Goal: Task Accomplishment & Management: Manage account settings

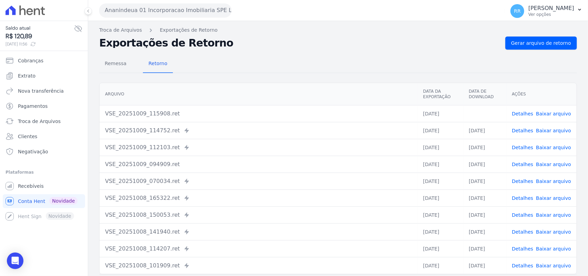
drag, startPoint x: 268, startPoint y: 83, endPoint x: 222, endPoint y: 82, distance: 46.5
click at [266, 83] on div "Arquivo Data da Exportação Data de Download Ações VSE_20251009_115908.ret [DATE…" at bounding box center [338, 179] width 478 height 192
click at [222, 82] on div "Arquivo Data da Exportação Data de Download Ações VSE_20251009_115908.ret [DATE…" at bounding box center [338, 178] width 500 height 197
click at [238, 71] on div "Remessa Retorno" at bounding box center [338, 64] width 478 height 18
click at [161, 12] on button "Ananindeua 01 Incorporacao Imobiliaria SPE LTDA" at bounding box center [165, 10] width 132 height 14
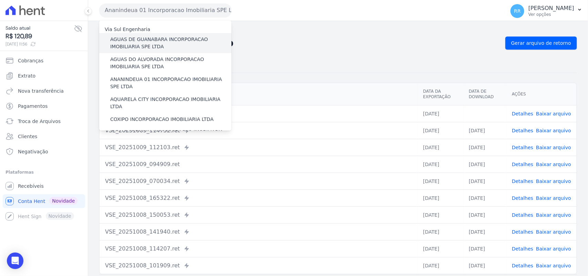
click at [147, 46] on label "AGUAS DE GUANABARA INCORPORACAO IMOBILIARIA SPE LTDA" at bounding box center [170, 43] width 121 height 14
click at [0, 0] on input "AGUAS DE GUANABARA INCORPORACAO IMOBILIARIA SPE LTDA" at bounding box center [0, 0] width 0 height 0
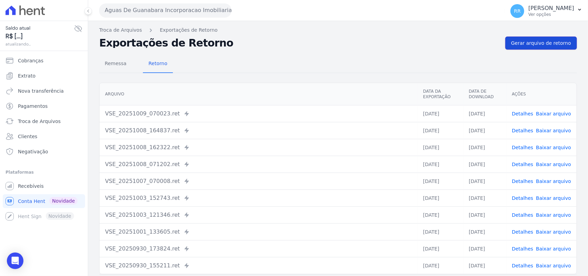
click at [558, 43] on span "Gerar arquivo de retorno" at bounding box center [542, 43] width 60 height 7
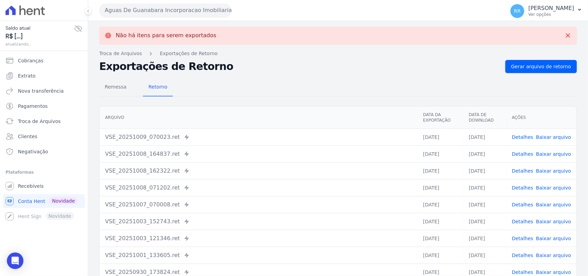
click at [185, 7] on button "Aguas De Guanabara Incorporacao Imobiliaria SPE LTDA" at bounding box center [165, 10] width 132 height 14
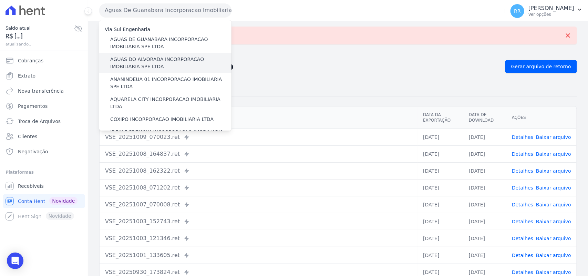
click at [151, 64] on label "AGUAS DO ALVORADA INCORPORACAO IMOBILIARIA SPE LTDA" at bounding box center [170, 63] width 121 height 14
click at [0, 0] on input "AGUAS DO ALVORADA INCORPORACAO IMOBILIARIA SPE LTDA" at bounding box center [0, 0] width 0 height 0
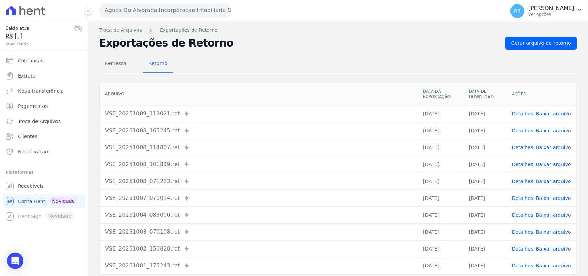
click at [530, 53] on div "Remessa Retorno [GEOGRAPHIC_DATA] Data da Exportação Data de Download Ações VSE…" at bounding box center [338, 174] width 478 height 249
click at [538, 42] on span "Gerar arquivo de retorno" at bounding box center [542, 43] width 60 height 7
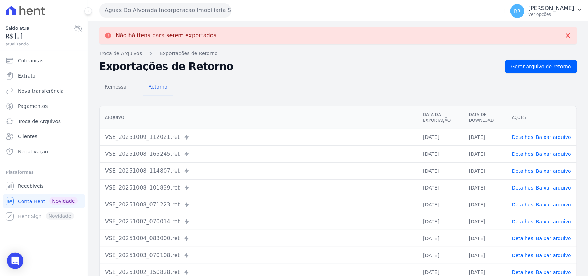
click at [160, 6] on button "Aguas Do Alvorada Incorporacao Imobiliaria SPE LTDA" at bounding box center [165, 10] width 132 height 14
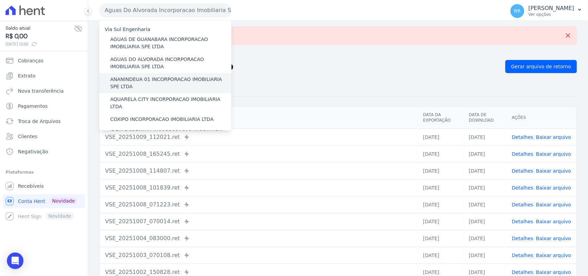
click at [122, 78] on label "ANANINDEUA 01 INCORPORACAO IMOBILIARIA SPE LTDA" at bounding box center [170, 83] width 121 height 14
click at [0, 0] on input "ANANINDEUA 01 INCORPORACAO IMOBILIARIA SPE LTDA" at bounding box center [0, 0] width 0 height 0
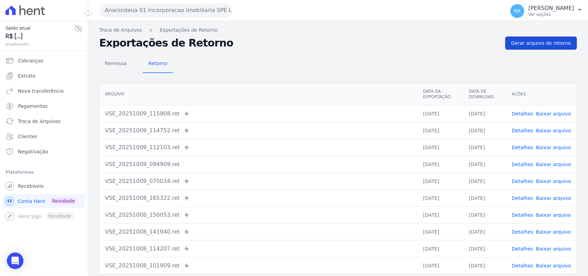
click at [550, 41] on span "Gerar arquivo de retorno" at bounding box center [542, 43] width 60 height 7
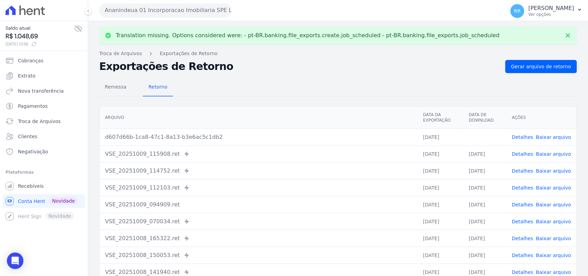
click at [558, 136] on link "Baixar arquivo" at bounding box center [553, 137] width 35 height 6
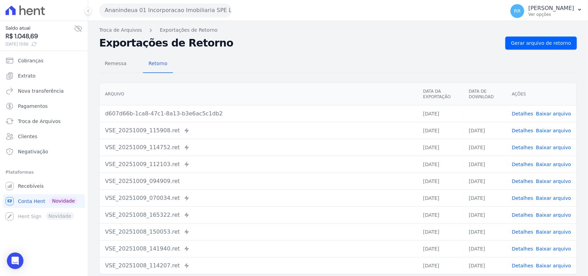
click at [277, 58] on div "Remessa Retorno" at bounding box center [338, 64] width 478 height 18
click at [181, 12] on button "Ananindeua 01 Incorporacao Imobiliaria SPE LTDA" at bounding box center [165, 10] width 132 height 14
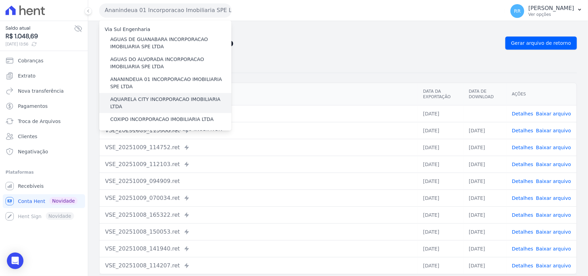
click at [148, 101] on label "AQUARELA CITY INCORPORACAO IMOBILIARIA LTDA" at bounding box center [170, 103] width 121 height 14
click at [0, 0] on input "AQUARELA CITY INCORPORACAO IMOBILIARIA LTDA" at bounding box center [0, 0] width 0 height 0
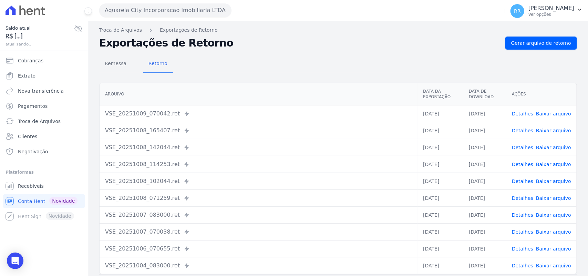
click at [521, 51] on div "Remessa Retorno [GEOGRAPHIC_DATA] Data da Exportação Data de Download Ações VSE…" at bounding box center [338, 174] width 478 height 249
click at [525, 48] on link "Gerar arquivo de retorno" at bounding box center [542, 43] width 72 height 13
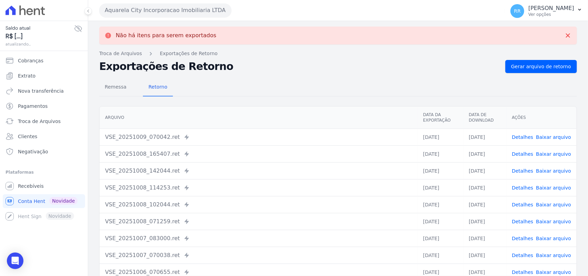
click at [196, 11] on button "Aquarela City Incorporacao Imobiliaria LTDA" at bounding box center [165, 10] width 132 height 14
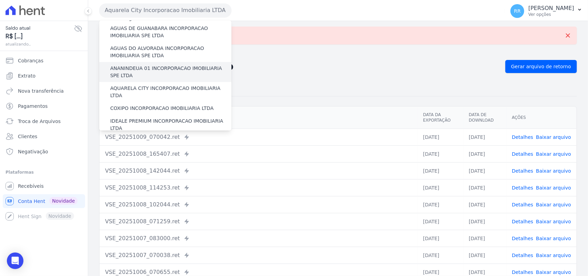
scroll to position [14, 0]
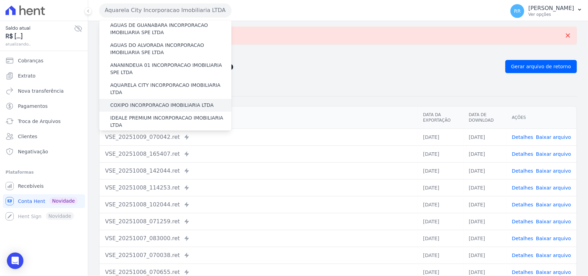
click at [125, 102] on label "COXIPO INCORPORACAO IMOBILIARIA LTDA" at bounding box center [161, 105] width 103 height 7
click at [0, 0] on input "COXIPO INCORPORACAO IMOBILIARIA LTDA" at bounding box center [0, 0] width 0 height 0
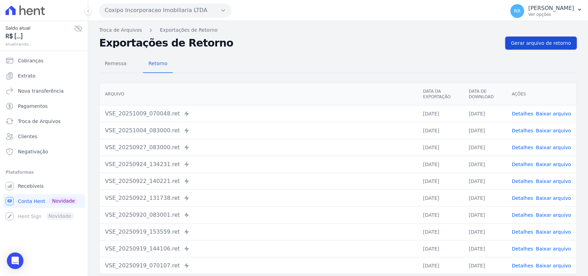
click at [566, 43] on link "Gerar arquivo de retorno" at bounding box center [542, 43] width 72 height 13
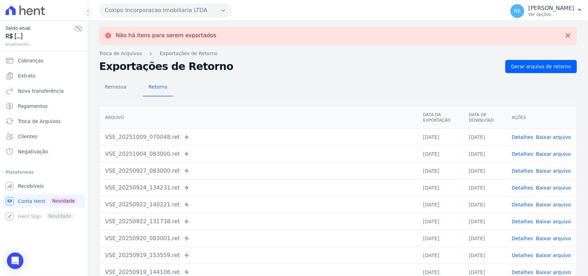
click at [149, 3] on button "Coxipo Incorporacao Imobiliaria LTDA" at bounding box center [165, 10] width 132 height 14
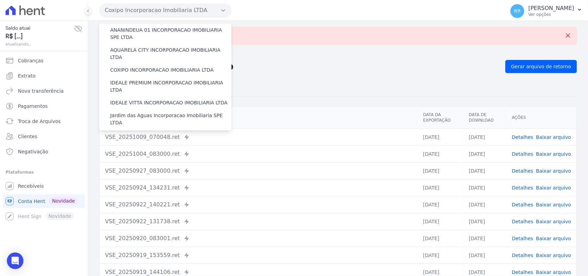
scroll to position [57, 0]
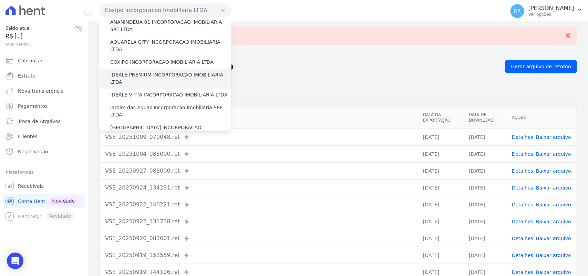
click at [135, 71] on label "IDEALE PREMIUM INCORPORACAO IMOBILIARIA LTDA" at bounding box center [170, 78] width 121 height 14
click at [0, 0] on input "IDEALE PREMIUM INCORPORACAO IMOBILIARIA LTDA" at bounding box center [0, 0] width 0 height 0
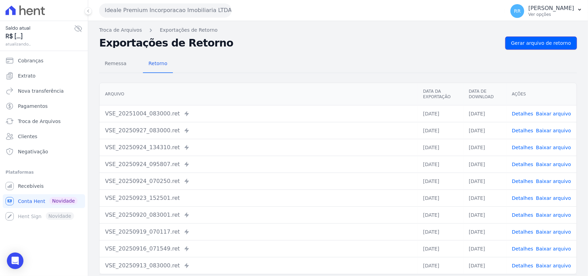
click at [538, 47] on link "Gerar arquivo de retorno" at bounding box center [542, 43] width 72 height 13
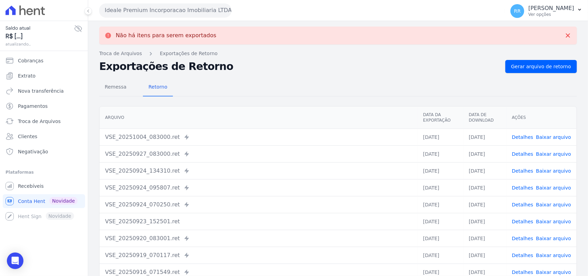
click at [140, 1] on div "Ideale Premium Incorporacao Imobiliaria LTDA Via Sul Engenharia AGUAS DE [GEOGR…" at bounding box center [300, 10] width 403 height 21
click at [142, 16] on button "Ideale Premium Incorporacao Imobiliaria LTDA" at bounding box center [165, 10] width 132 height 14
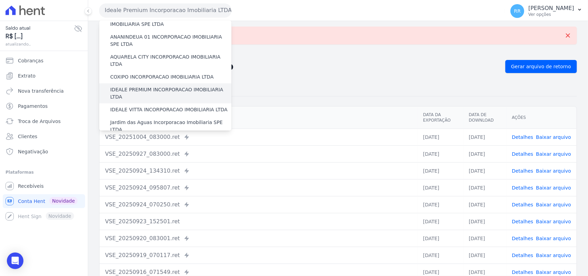
scroll to position [43, 0]
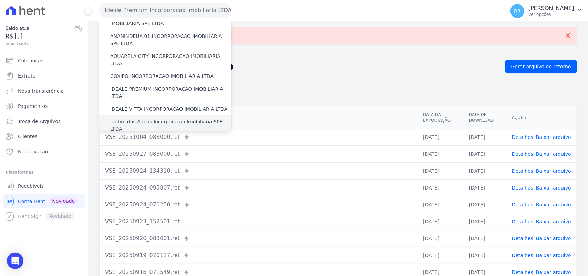
click at [135, 115] on div "Jardim das Aguas Incorporacao Imobiliaria SPE LTDA" at bounding box center [165, 125] width 132 height 20
click at [133, 118] on label "Jardim das Aguas Incorporacao Imobiliaria SPE LTDA" at bounding box center [170, 125] width 121 height 14
click at [0, 0] on input "Jardim das Aguas Incorporacao Imobiliaria SPE LTDA" at bounding box center [0, 0] width 0 height 0
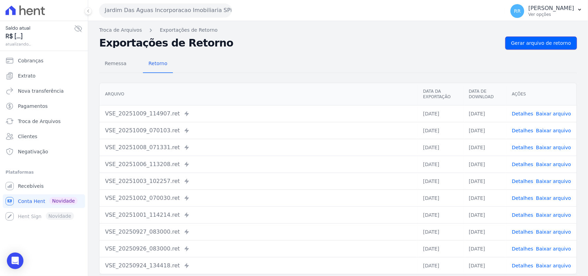
click at [552, 37] on link "Gerar arquivo de retorno" at bounding box center [542, 43] width 72 height 13
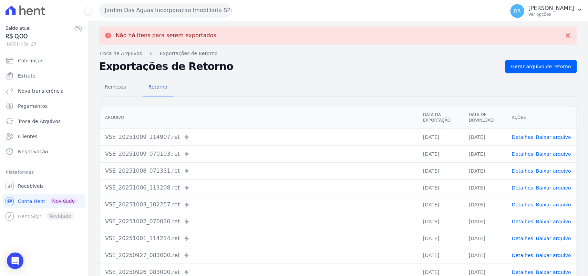
click at [142, 14] on button "Jardim Das Aguas Incorporacao Imobiliaria SPE LTDA" at bounding box center [165, 10] width 132 height 14
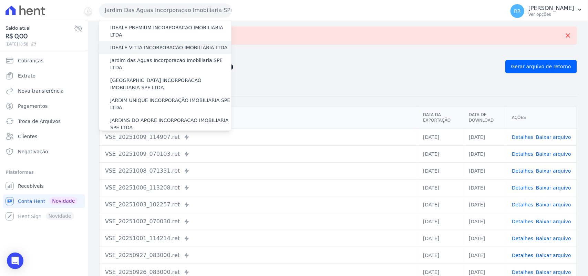
scroll to position [100, 0]
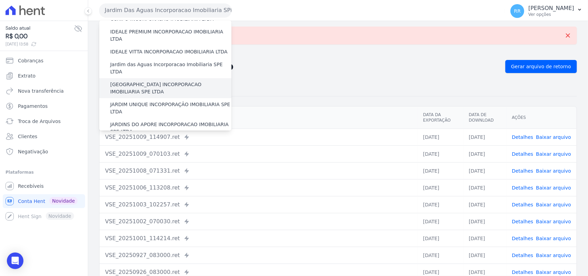
click at [135, 81] on label "[GEOGRAPHIC_DATA] INCORPORACAO IMOBILIARIA SPE LTDA" at bounding box center [170, 88] width 121 height 14
click at [0, 0] on input "[GEOGRAPHIC_DATA] INCORPORACAO IMOBILIARIA SPE LTDA" at bounding box center [0, 0] width 0 height 0
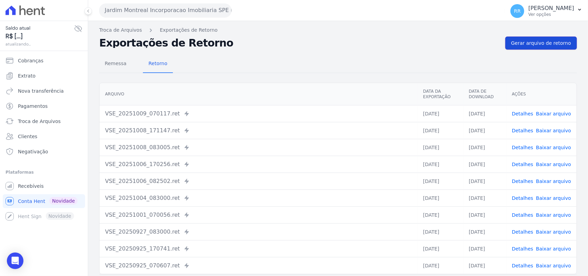
click at [532, 46] on span "Gerar arquivo de retorno" at bounding box center [542, 43] width 60 height 7
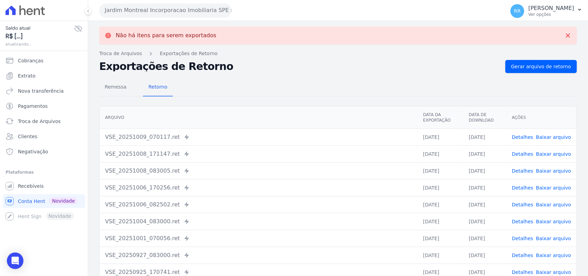
click at [143, 8] on button "Jardim Montreal Incorporacao Imobiliaria SPE LTDA" at bounding box center [165, 10] width 132 height 14
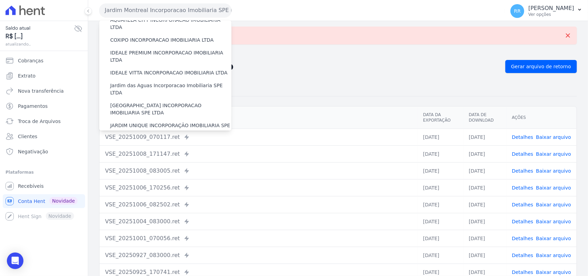
scroll to position [86, 0]
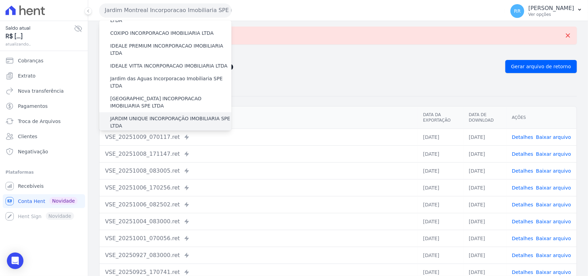
click at [132, 115] on label "JARDIM UNIQUE INCORPORAÇÃO IMOBILIARIA SPE LTDA" at bounding box center [170, 122] width 121 height 14
click at [0, 0] on input "JARDIM UNIQUE INCORPORAÇÃO IMOBILIARIA SPE LTDA" at bounding box center [0, 0] width 0 height 0
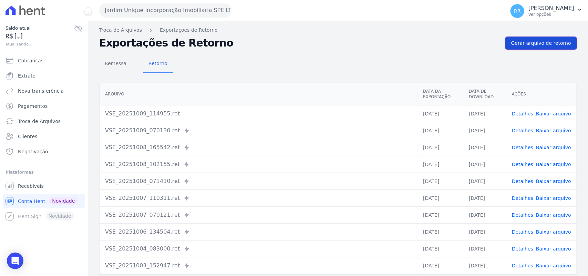
click at [538, 44] on span "Gerar arquivo de retorno" at bounding box center [542, 43] width 60 height 7
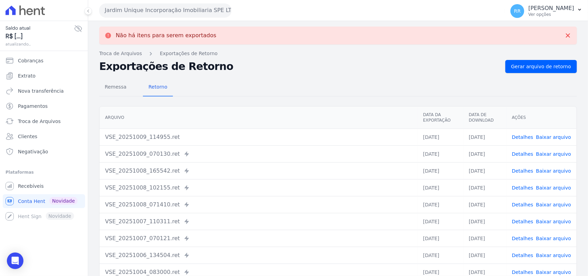
click at [156, 7] on button "Jardim Unique Incorporação Imobiliaria SPE LTDA" at bounding box center [165, 10] width 132 height 14
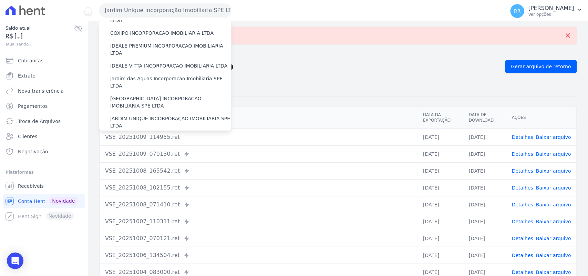
click at [131, 135] on label "JARDINS DO APORE INCORPORACAO IMOBILIARIA SPE LTDA" at bounding box center [170, 142] width 121 height 14
click at [0, 0] on input "JARDINS DO APORE INCORPORACAO IMOBILIARIA SPE LTDA" at bounding box center [0, 0] width 0 height 0
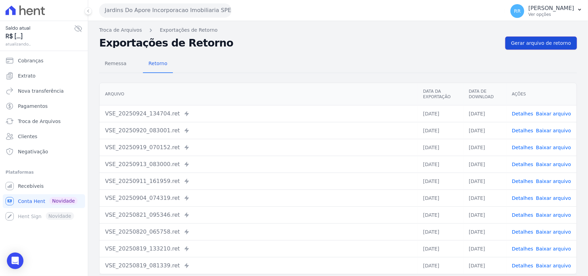
click at [528, 47] on span "Gerar arquivo de retorno" at bounding box center [542, 43] width 60 height 7
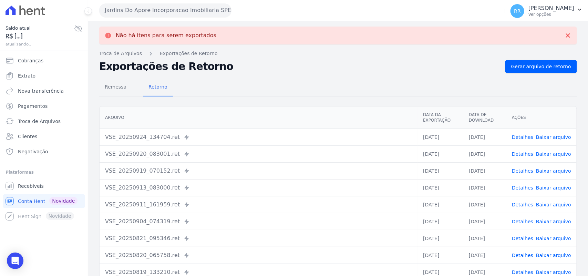
click at [142, 9] on button "Jardins Do Apore Incorporacao Imobiliaria SPE LTDA" at bounding box center [165, 10] width 132 height 14
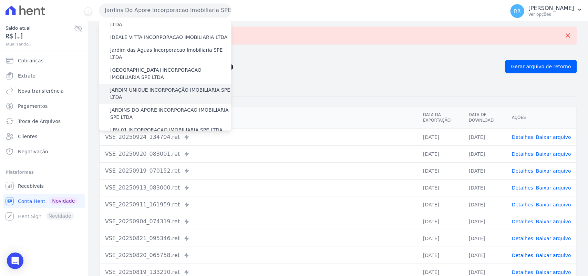
scroll to position [129, 0]
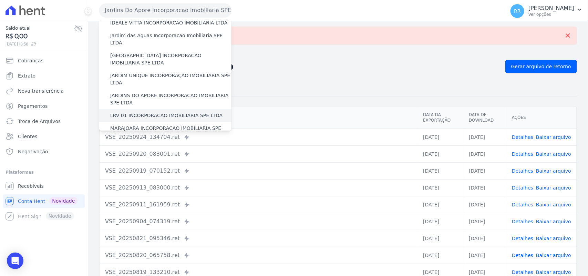
click at [134, 109] on div "LRV 01 INCORPORACAO IMOBILIARIA SPE LTDA" at bounding box center [165, 115] width 132 height 13
click at [132, 112] on label "LRV 01 INCORPORACAO IMOBILIARIA SPE LTDA" at bounding box center [166, 115] width 112 height 7
click at [0, 0] on input "LRV 01 INCORPORACAO IMOBILIARIA SPE LTDA" at bounding box center [0, 0] width 0 height 0
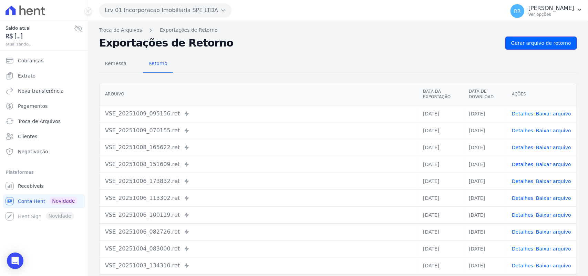
click at [529, 41] on span "Gerar arquivo de retorno" at bounding box center [542, 43] width 60 height 7
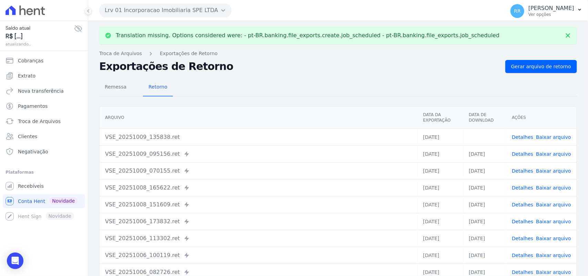
click at [542, 137] on link "Baixar arquivo" at bounding box center [553, 137] width 35 height 6
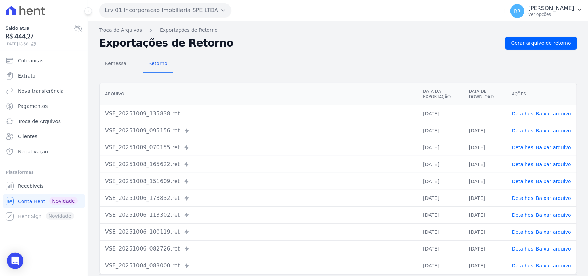
drag, startPoint x: 313, startPoint y: 62, endPoint x: 190, endPoint y: 34, distance: 126.1
click at [313, 62] on div "Remessa Retorno" at bounding box center [338, 64] width 478 height 18
click at [126, 10] on button "Lrv 01 Incorporacao Imobiliaria SPE LTDA" at bounding box center [165, 10] width 132 height 14
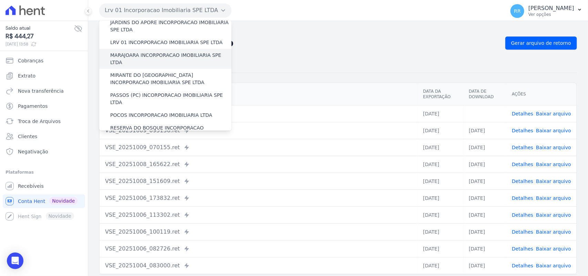
scroll to position [186, 0]
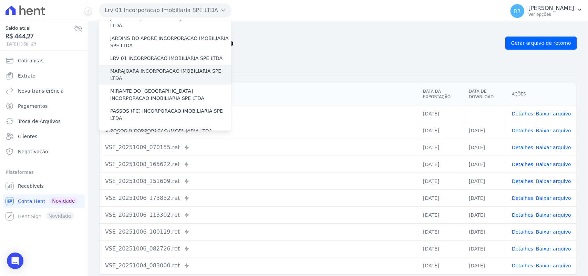
click at [147, 68] on label "MARAJOARA INCORPORACAO IMOBILIARIA SPE LTDA" at bounding box center [170, 75] width 121 height 14
click at [0, 0] on input "MARAJOARA INCORPORACAO IMOBILIARIA SPE LTDA" at bounding box center [0, 0] width 0 height 0
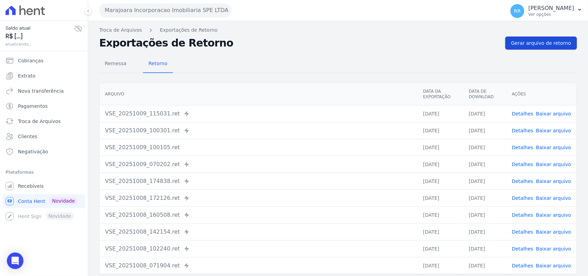
click at [539, 47] on link "Gerar arquivo de retorno" at bounding box center [542, 43] width 72 height 13
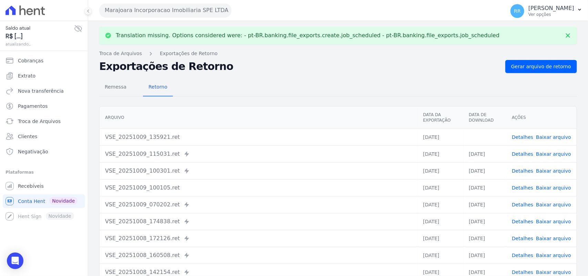
click at [547, 138] on link "Baixar arquivo" at bounding box center [553, 137] width 35 height 6
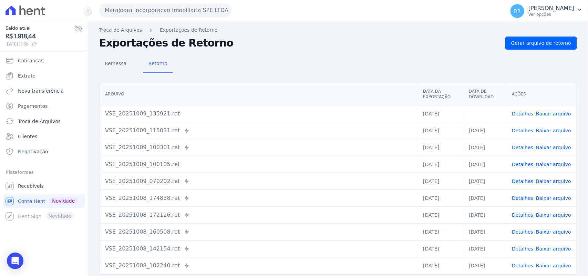
click at [139, 10] on button "Marajoara Incorporacao Imobiliaria SPE LTDA" at bounding box center [165, 10] width 132 height 14
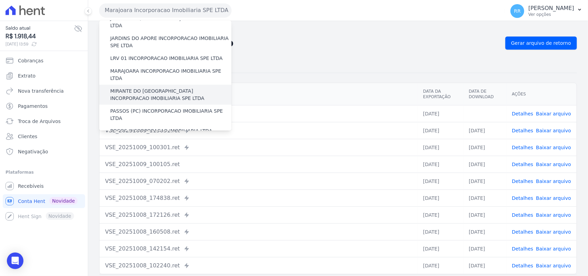
click at [132, 88] on label "MIRANTE DO [GEOGRAPHIC_DATA] INCORPORACAO IMOBILIARIA SPE LTDA" at bounding box center [170, 95] width 121 height 14
click at [0, 0] on input "MIRANTE DO [GEOGRAPHIC_DATA] INCORPORACAO IMOBILIARIA SPE LTDA" at bounding box center [0, 0] width 0 height 0
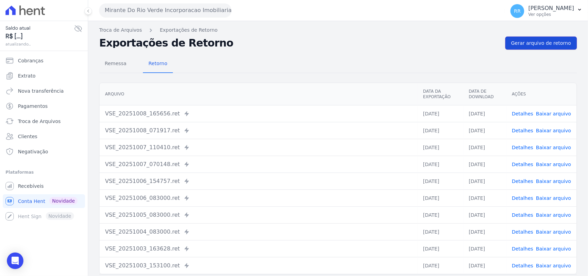
click at [535, 41] on span "Gerar arquivo de retorno" at bounding box center [542, 43] width 60 height 7
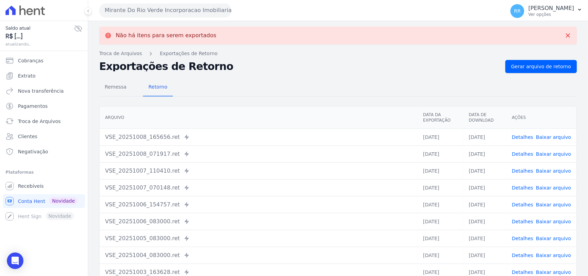
click at [160, 5] on button "Mirante Do Rio Verde Incorporacao Imobiliaria SPE LTDA" at bounding box center [165, 10] width 132 height 14
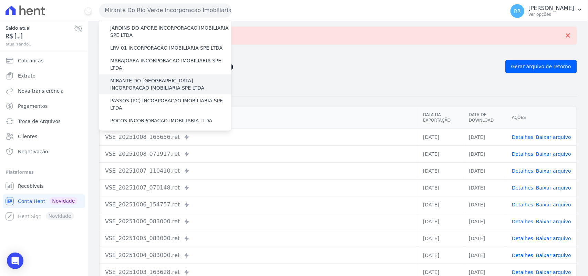
scroll to position [201, 0]
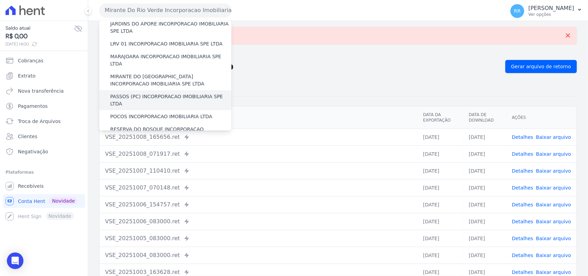
click at [120, 93] on label "PASSOS (PC) INCORPORACAO IMOBILIARIA SPE LTDA" at bounding box center [170, 100] width 121 height 14
click at [0, 0] on input "PASSOS (PC) INCORPORACAO IMOBILIARIA SPE LTDA" at bounding box center [0, 0] width 0 height 0
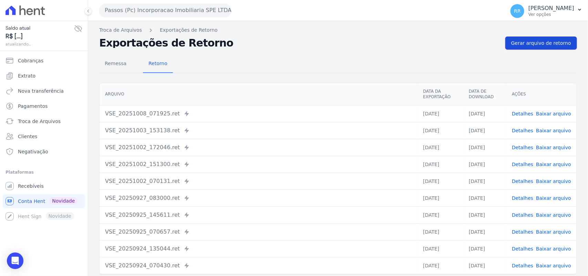
click at [514, 37] on link "Gerar arquivo de retorno" at bounding box center [542, 43] width 72 height 13
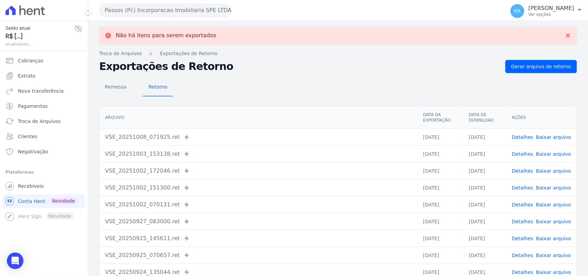
click at [157, 8] on button "Passos (Pc) Incorporacao Imobiliaria SPE LTDA" at bounding box center [165, 10] width 132 height 14
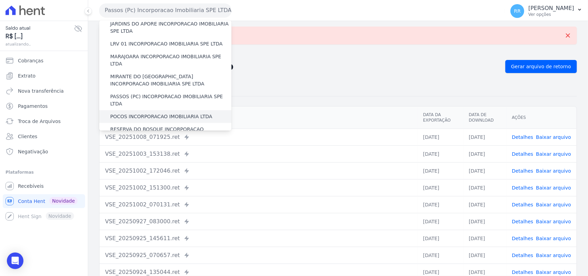
click at [144, 110] on div "POCOS INCORPORACAO IMOBILIARIA LTDA" at bounding box center [165, 116] width 132 height 13
click at [143, 113] on label "POCOS INCORPORACAO IMOBILIARIA LTDA" at bounding box center [161, 116] width 102 height 7
click at [0, 0] on input "POCOS INCORPORACAO IMOBILIARIA LTDA" at bounding box center [0, 0] width 0 height 0
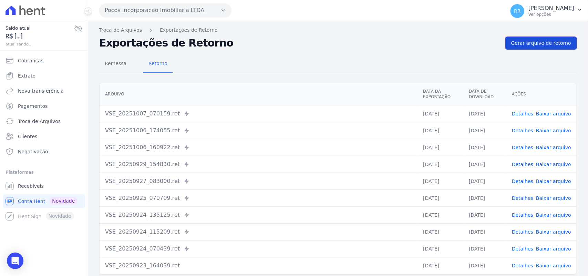
click at [544, 49] on link "Gerar arquivo de retorno" at bounding box center [542, 43] width 72 height 13
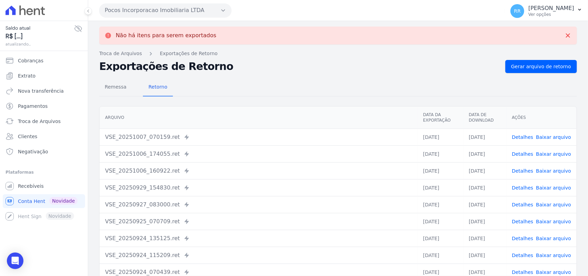
click at [215, 22] on div "Não há itens para serem exportados Troca de [GEOGRAPHIC_DATA] Exportações de Re…" at bounding box center [338, 174] width 500 height 307
click at [212, 12] on button "Pocos Incorporacao Imobiliaria LTDA" at bounding box center [165, 10] width 132 height 14
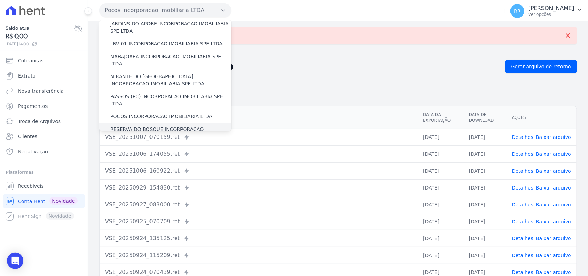
click at [123, 126] on label "RESERVA DO BOSQUE INCORPORACAO IMOBILIARIA SPE LTDA" at bounding box center [170, 133] width 121 height 14
click at [0, 0] on input "RESERVA DO BOSQUE INCORPORACAO IMOBILIARIA SPE LTDA" at bounding box center [0, 0] width 0 height 0
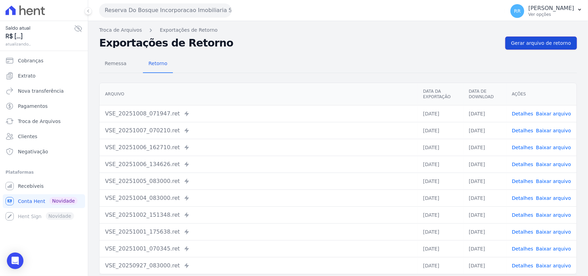
click at [531, 46] on span "Gerar arquivo de retorno" at bounding box center [542, 43] width 60 height 7
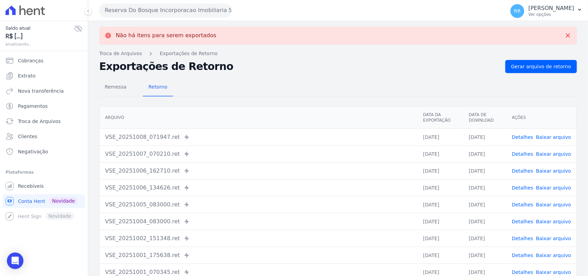
click at [120, 7] on button "Reserva Do Bosque Incorporacao Imobiliaria SPE LTDA" at bounding box center [165, 10] width 132 height 14
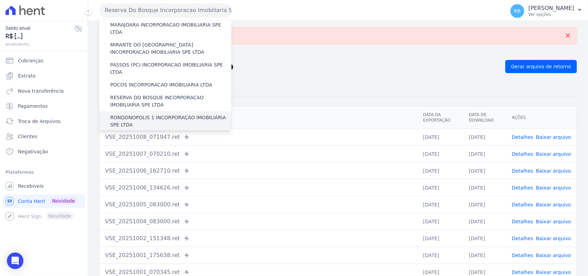
scroll to position [244, 0]
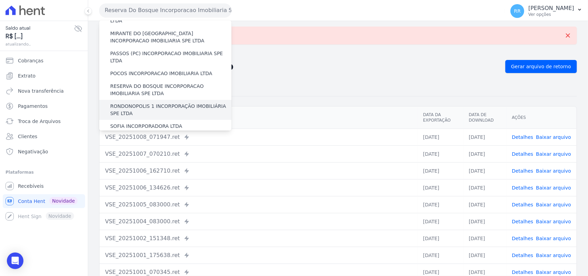
click at [128, 103] on label "RONDONOPOLIS 1 INCORPORAÇÃO IMOBILIÁRIA SPE LTDA" at bounding box center [170, 110] width 121 height 14
click at [0, 0] on input "RONDONOPOLIS 1 INCORPORAÇÃO IMOBILIÁRIA SPE LTDA" at bounding box center [0, 0] width 0 height 0
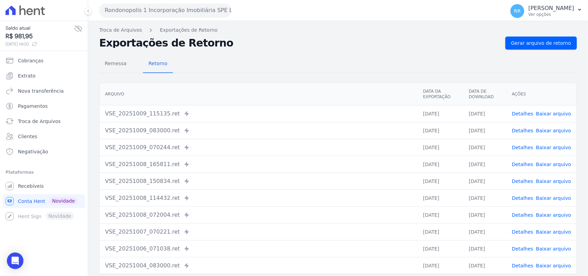
drag, startPoint x: 299, startPoint y: 51, endPoint x: 295, endPoint y: 51, distance: 3.5
click at [297, 51] on div "Remessa Retorno [GEOGRAPHIC_DATA] Data da Exportação Data de Download Ações VSE…" at bounding box center [338, 174] width 478 height 249
click at [548, 47] on link "Gerar arquivo de retorno" at bounding box center [542, 43] width 72 height 13
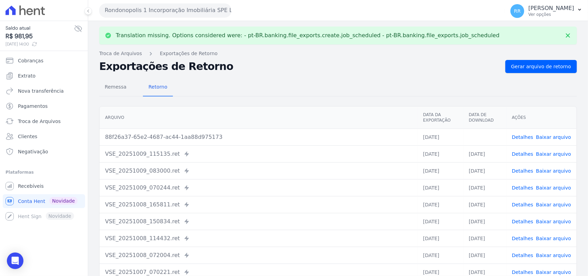
click at [550, 136] on link "Baixar arquivo" at bounding box center [553, 137] width 35 height 6
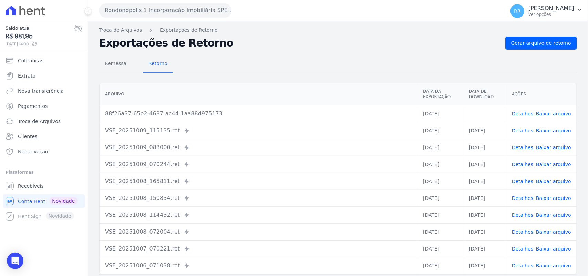
click at [279, 50] on div "Remessa Retorno [GEOGRAPHIC_DATA] Data da Exportação Data de Download Ações 88f…" at bounding box center [338, 174] width 478 height 249
click at [178, 14] on button "Rondonopolis 1 Incorporação Imobiliária SPE LTDA" at bounding box center [165, 10] width 132 height 14
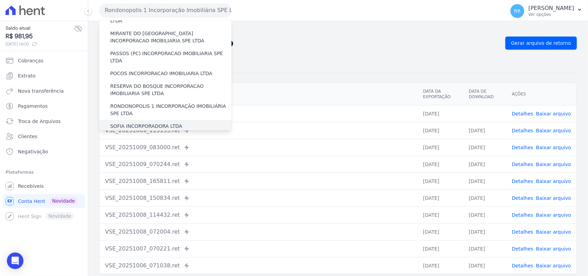
click at [124, 123] on label "SOFIA INCORPORADORA LTDA" at bounding box center [146, 126] width 72 height 7
click at [0, 0] on input "SOFIA INCORPORADORA LTDA" at bounding box center [0, 0] width 0 height 0
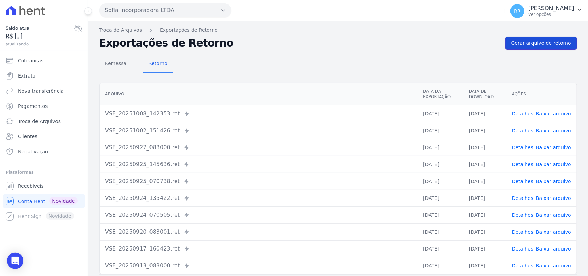
click at [546, 46] on span "Gerar arquivo de retorno" at bounding box center [542, 43] width 60 height 7
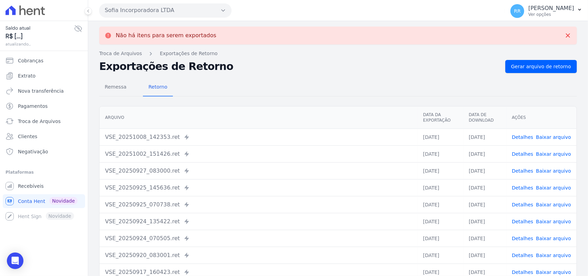
click at [135, 7] on button "Sofia Incorporadora LTDA" at bounding box center [165, 10] width 132 height 14
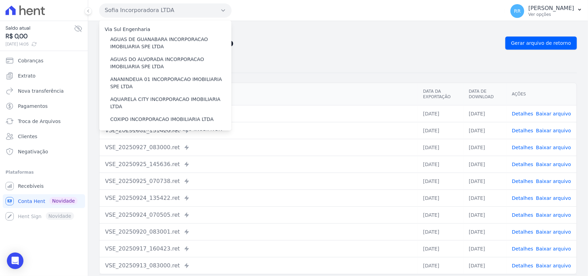
click at [399, 44] on h2 "Exportações de Retorno" at bounding box center [299, 43] width 401 height 10
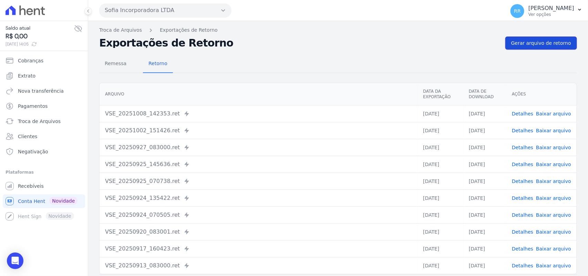
click at [523, 43] on span "Gerar arquivo de retorno" at bounding box center [542, 43] width 60 height 7
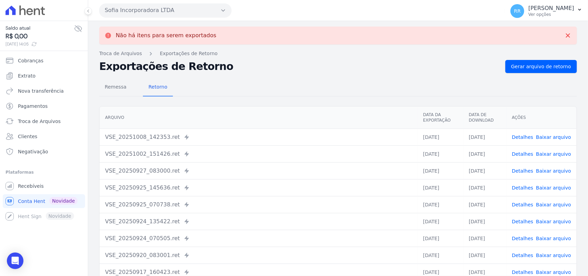
click at [140, 6] on button "Sofia Incorporadora LTDA" at bounding box center [165, 10] width 132 height 14
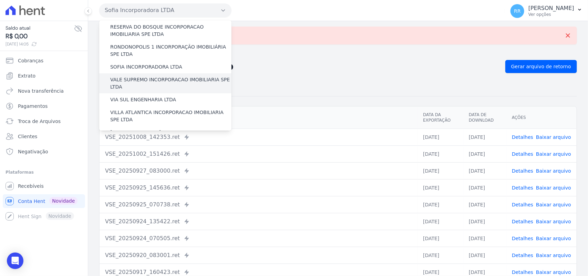
scroll to position [301, 0]
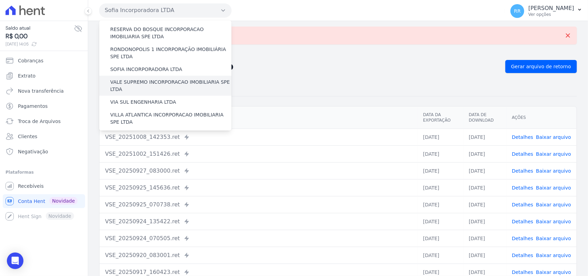
click at [142, 79] on label "VALE SUPREMO INCORPORACAO IMOBILIARIA SPE LTDA" at bounding box center [170, 86] width 121 height 14
click at [0, 0] on input "VALE SUPREMO INCORPORACAO IMOBILIARIA SPE LTDA" at bounding box center [0, 0] width 0 height 0
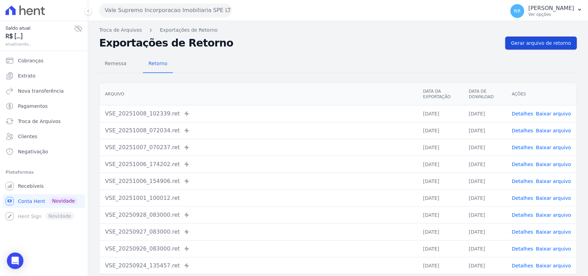
click at [522, 47] on link "Gerar arquivo de retorno" at bounding box center [542, 43] width 72 height 13
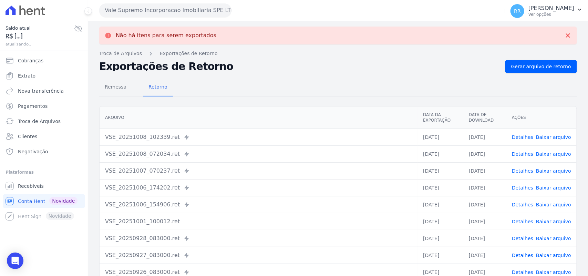
click at [151, 6] on button "Vale Supremo Incorporacao Imobiliaria SPE LTDA" at bounding box center [165, 10] width 132 height 14
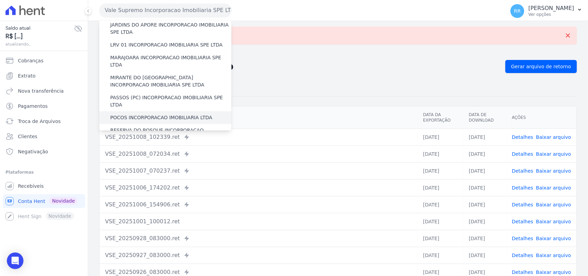
scroll to position [302, 0]
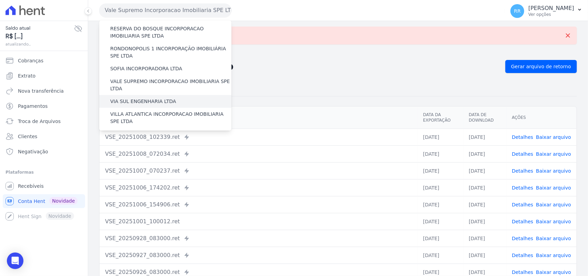
click at [140, 98] on label "VIA SUL ENGENHARIA LTDA" at bounding box center [143, 101] width 66 height 7
click at [0, 0] on input "VIA SUL ENGENHARIA LTDA" at bounding box center [0, 0] width 0 height 0
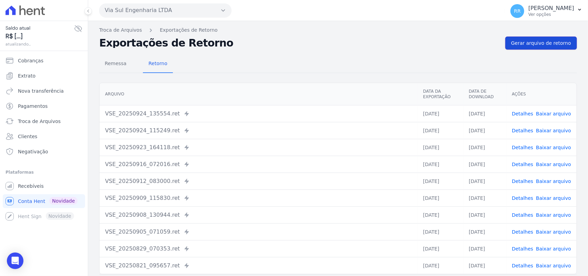
click at [550, 43] on span "Gerar arquivo de retorno" at bounding box center [542, 43] width 60 height 7
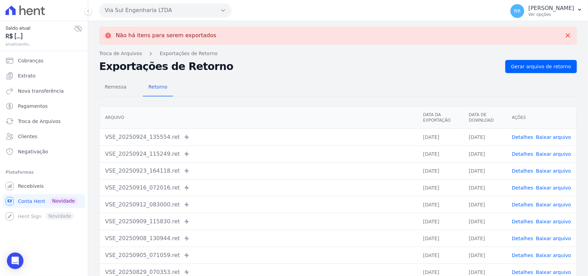
click at [165, 13] on button "Via Sul Engenharia LTDA" at bounding box center [165, 10] width 132 height 14
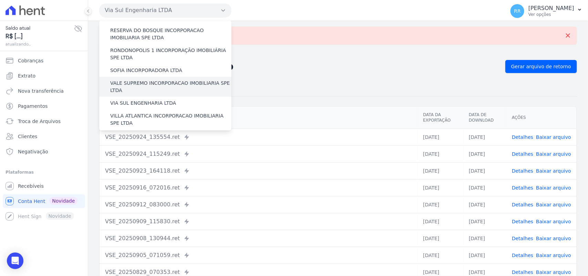
scroll to position [286, 0]
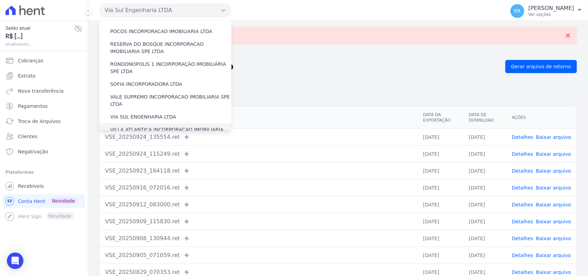
click at [131, 126] on label "VILLA ATLANTICA INCORPORACAO IMOBILIARIA SPE LTDA" at bounding box center [170, 133] width 121 height 14
click at [0, 0] on input "VILLA ATLANTICA INCORPORACAO IMOBILIARIA SPE LTDA" at bounding box center [0, 0] width 0 height 0
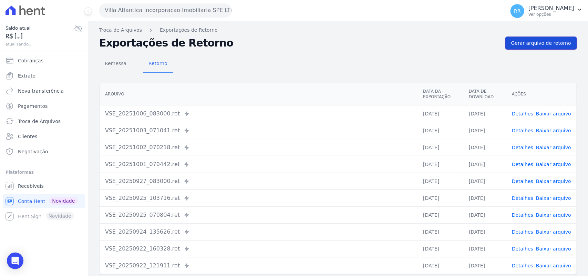
click at [545, 48] on link "Gerar arquivo de retorno" at bounding box center [542, 43] width 72 height 13
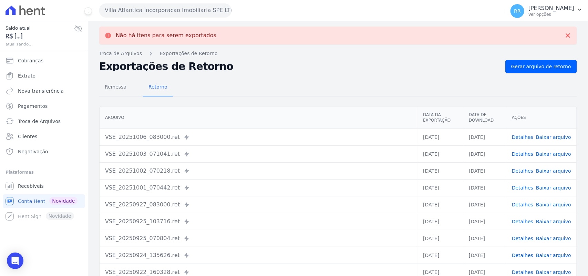
click at [138, 9] on button "Villa Atlantica Incorporacao Imobiliaria SPE LTDA" at bounding box center [165, 10] width 132 height 14
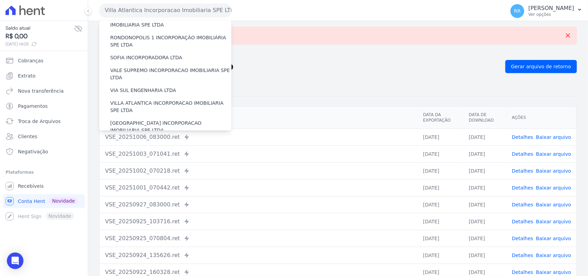
scroll to position [315, 0]
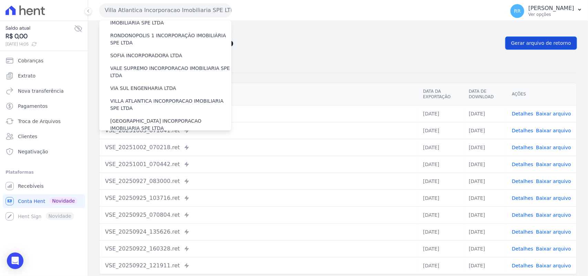
drag, startPoint x: 436, startPoint y: 50, endPoint x: 533, endPoint y: 47, distance: 96.2
click at [440, 48] on div "Não há itens para serem exportados Troca de [GEOGRAPHIC_DATA] Exportações de Re…" at bounding box center [338, 162] width 500 height 283
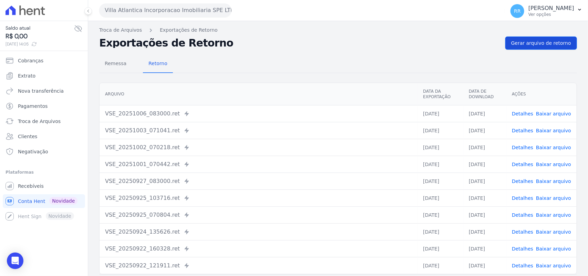
click at [568, 41] on link "Gerar arquivo de retorno" at bounding box center [542, 43] width 72 height 13
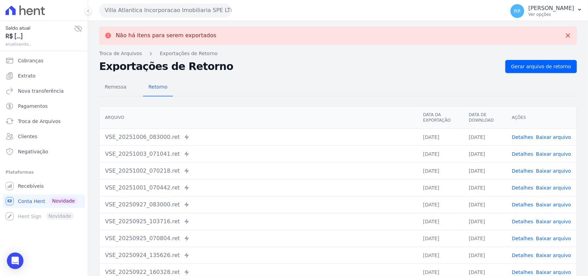
click at [156, 3] on button "Villa Atlantica Incorporacao Imobiliaria SPE LTDA" at bounding box center [165, 10] width 132 height 14
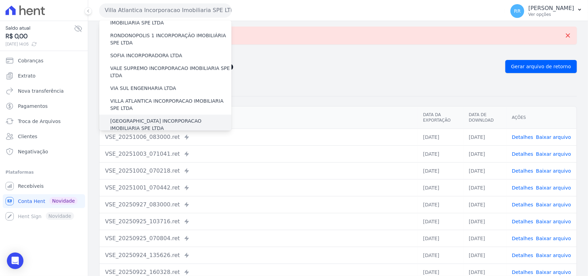
click at [139, 118] on label "[GEOGRAPHIC_DATA] INCORPORACAO IMOBILIARIA SPE LTDA" at bounding box center [170, 125] width 121 height 14
click at [0, 0] on input "[GEOGRAPHIC_DATA] INCORPORACAO IMOBILIARIA SPE LTDA" at bounding box center [0, 0] width 0 height 0
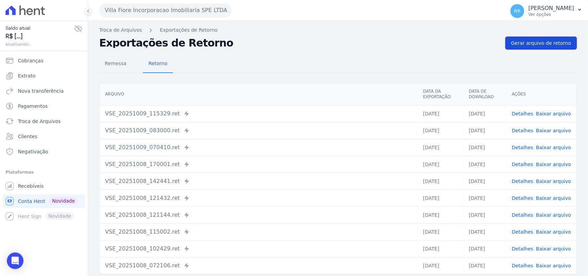
click at [537, 38] on link "Gerar arquivo de retorno" at bounding box center [542, 43] width 72 height 13
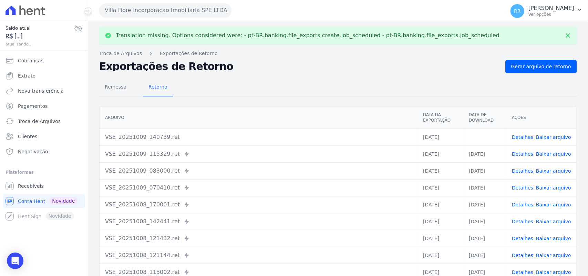
click at [556, 138] on link "Baixar arquivo" at bounding box center [553, 137] width 35 height 6
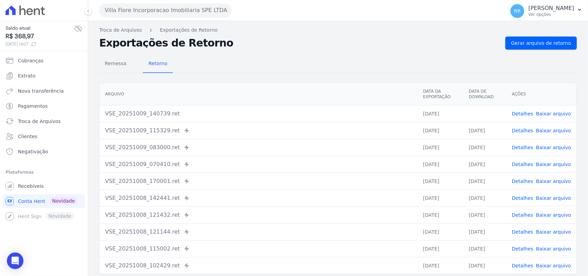
drag, startPoint x: 257, startPoint y: 42, endPoint x: 149, endPoint y: 13, distance: 112.8
click at [257, 42] on h2 "Exportações de Retorno" at bounding box center [299, 43] width 401 height 10
click at [179, 8] on button "Villa Fiore Incorporacao Imobiliaria SPE LTDA" at bounding box center [165, 10] width 132 height 14
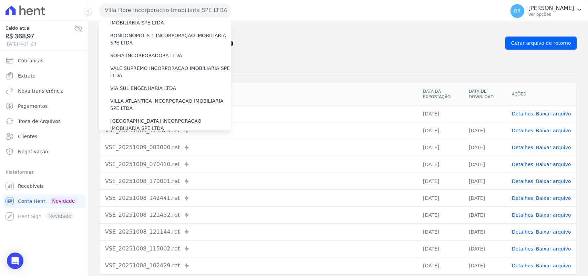
click at [147, 135] on div "VILLA TROPICAL INCORPORAÇÃO IMOBILIÁRIA SPE LTDA" at bounding box center [165, 145] width 132 height 20
click at [142, 138] on label "VILLA TROPICAL INCORPORAÇÃO IMOBILIÁRIA SPE LTDA" at bounding box center [170, 145] width 121 height 14
click at [0, 0] on input "VILLA TROPICAL INCORPORAÇÃO IMOBILIÁRIA SPE LTDA" at bounding box center [0, 0] width 0 height 0
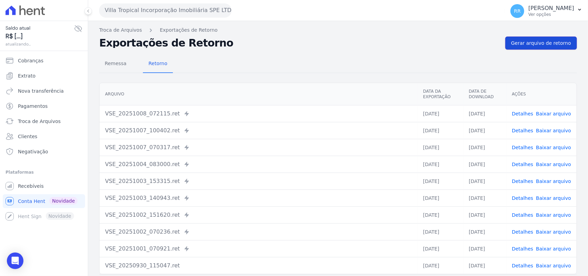
click at [544, 41] on span "Gerar arquivo de retorno" at bounding box center [542, 43] width 60 height 7
click at [534, 44] on span "Gerar arquivo de retorno" at bounding box center [542, 43] width 60 height 7
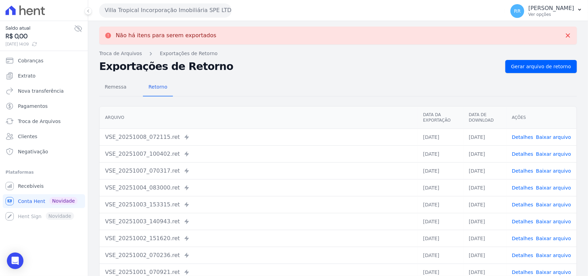
click at [130, 16] on button "Villa Tropical Incorporação Imobiliária SPE LTDA" at bounding box center [165, 10] width 132 height 14
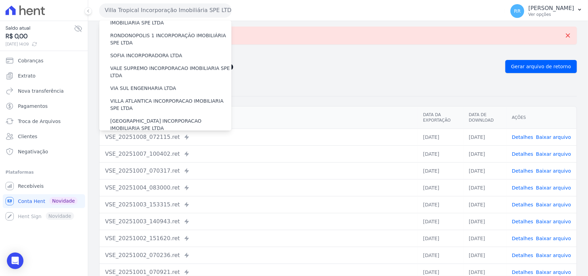
click at [315, 103] on div "Arquivo Data da Exportação Data de Download Ações VSE_20251008_072115.ret Envia…" at bounding box center [338, 201] width 500 height 197
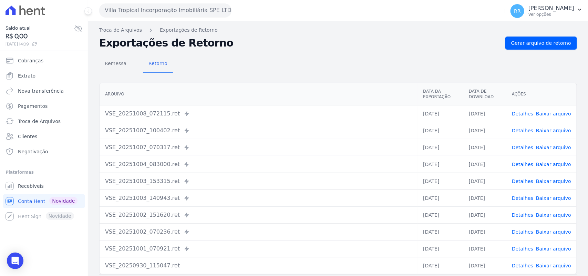
click at [343, 59] on div "Remessa Retorno" at bounding box center [338, 64] width 478 height 18
click at [133, 11] on button "Villa Tropical Incorporação Imobiliária SPE LTDA" at bounding box center [165, 10] width 132 height 14
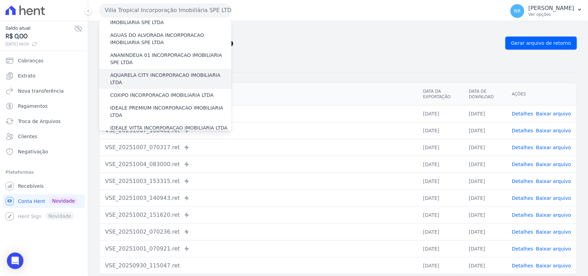
scroll to position [0, 0]
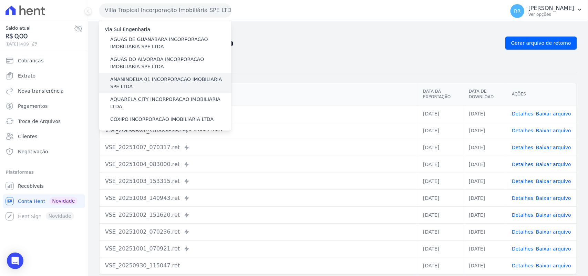
click at [140, 78] on label "ANANINDEUA 01 INCORPORACAO IMOBILIARIA SPE LTDA" at bounding box center [170, 83] width 121 height 14
click at [0, 0] on input "ANANINDEUA 01 INCORPORACAO IMOBILIARIA SPE LTDA" at bounding box center [0, 0] width 0 height 0
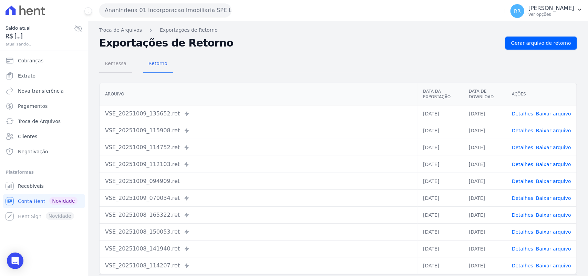
click at [115, 59] on span "Remessa" at bounding box center [116, 64] width 30 height 14
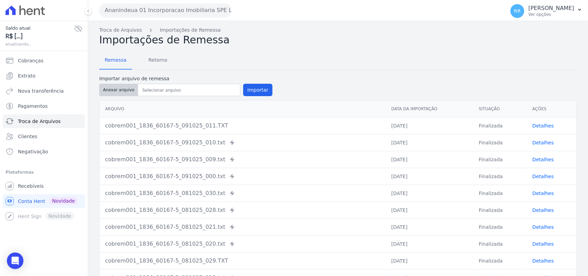
click at [114, 88] on button "Anexar arquivo" at bounding box center [118, 90] width 39 height 12
type input "cobrem001_1836_60167-5_091025_015.TXT"
click at [257, 90] on button "Importar" at bounding box center [257, 90] width 29 height 12
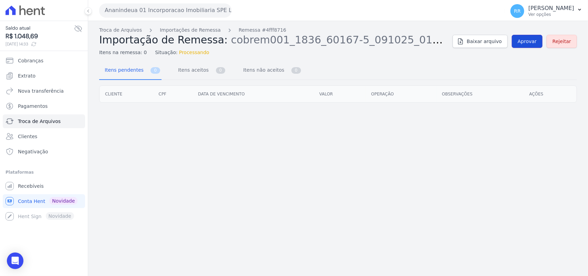
click at [537, 40] on span "Aprovar" at bounding box center [527, 41] width 19 height 7
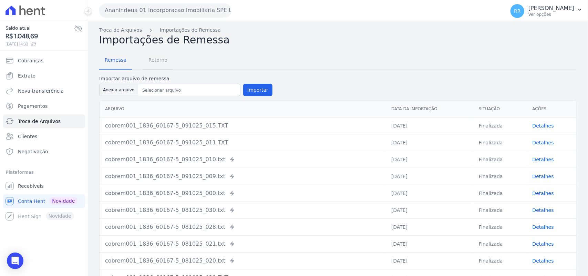
click at [168, 58] on link "Retorno" at bounding box center [158, 61] width 30 height 18
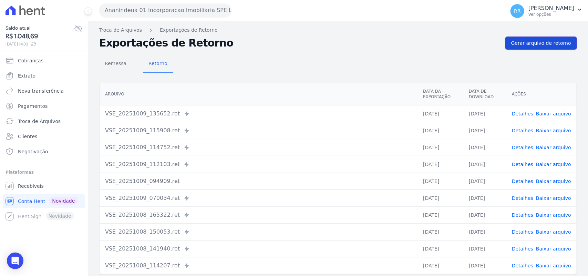
click at [537, 41] on span "Gerar arquivo de retorno" at bounding box center [542, 43] width 60 height 7
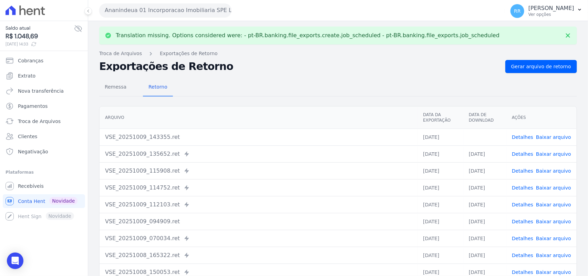
click at [547, 135] on link "Baixar arquivo" at bounding box center [553, 137] width 35 height 6
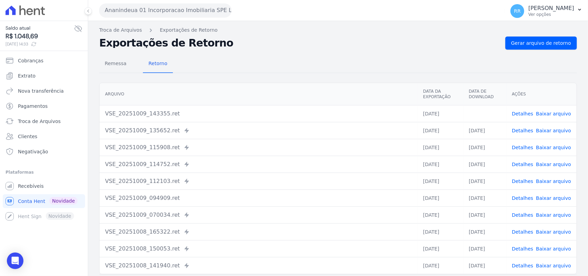
click at [214, 31] on nav "Troca de Arquivos Exportações de Retorno" at bounding box center [338, 30] width 478 height 7
click at [529, 42] on span "Gerar arquivo de retorno" at bounding box center [542, 43] width 60 height 7
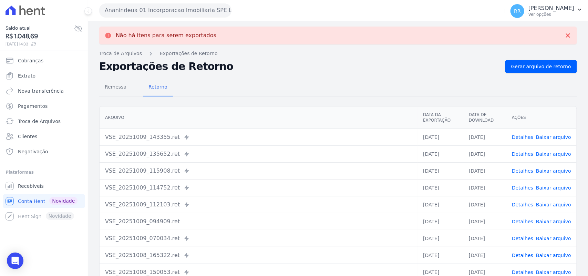
click at [531, 134] on link "Detalhes" at bounding box center [522, 137] width 21 height 6
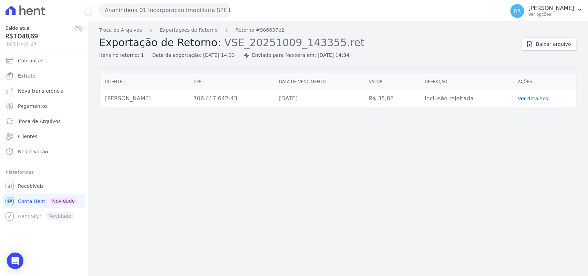
click at [297, 142] on div "Troca de Arquivos Exportações de Retorno Retorno #986637e2 Exportação de Retorn…" at bounding box center [338, 148] width 500 height 255
click at [20, 119] on span "Troca de Arquivos" at bounding box center [39, 121] width 43 height 7
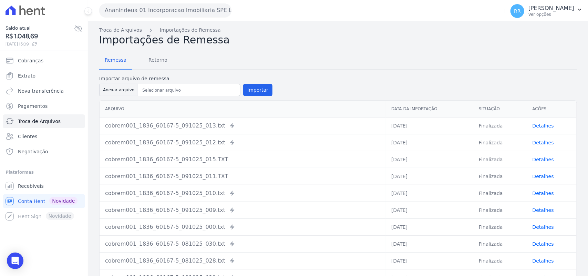
click at [330, 74] on div "Remessa Retorno Importar arquivo de remessa Anexar arquivo Importar [GEOGRAPHIC…" at bounding box center [338, 178] width 478 height 265
click at [331, 63] on div "Remessa Retorno" at bounding box center [338, 61] width 478 height 18
click at [267, 55] on div "Remessa Retorno" at bounding box center [338, 61] width 478 height 18
click at [126, 7] on button "Ananindeua 01 Incorporacao Imobiliaria SPE LTDA" at bounding box center [165, 10] width 132 height 14
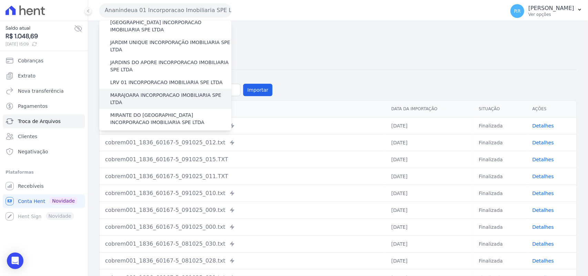
scroll to position [186, 0]
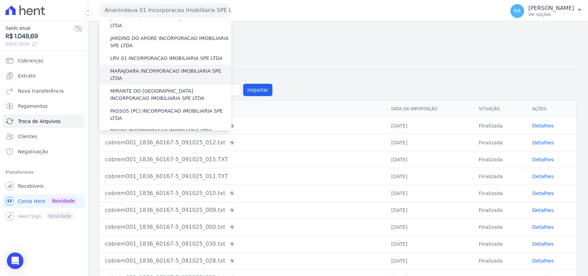
click at [136, 68] on label "MARAJOARA INCORPORACAO IMOBILIARIA SPE LTDA" at bounding box center [170, 75] width 121 height 14
click at [0, 0] on input "MARAJOARA INCORPORACAO IMOBILIARIA SPE LTDA" at bounding box center [0, 0] width 0 height 0
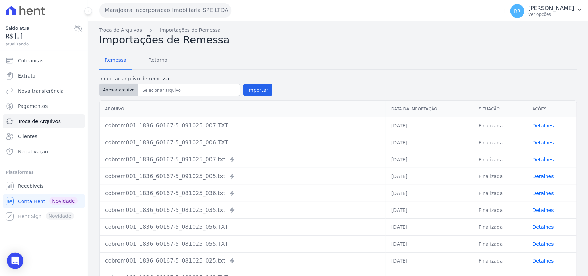
click at [114, 95] on button "Anexar arquivo" at bounding box center [118, 90] width 39 height 12
type input "cobrem001_1836_60167-5_091025_022.TXT"
click at [252, 89] on button "Importar" at bounding box center [257, 90] width 29 height 12
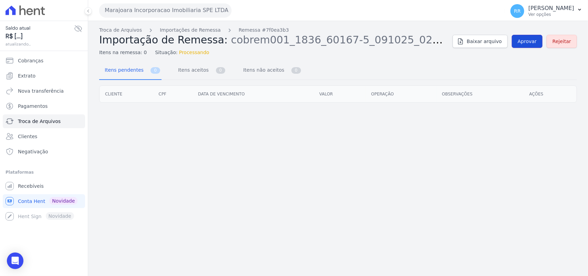
click at [518, 41] on link "Aprovar" at bounding box center [527, 41] width 31 height 13
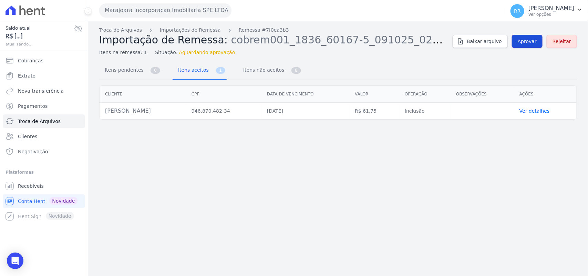
click at [532, 42] on span "Aprovar" at bounding box center [527, 41] width 19 height 7
click at [531, 41] on span "Aprovar" at bounding box center [527, 41] width 19 height 7
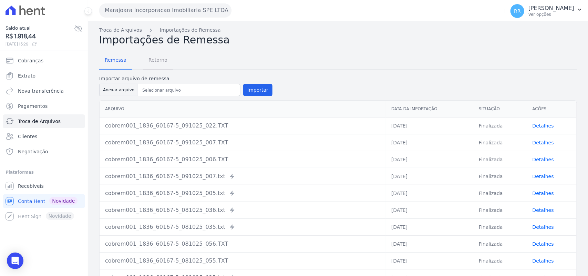
click at [157, 64] on span "Retorno" at bounding box center [157, 60] width 27 height 14
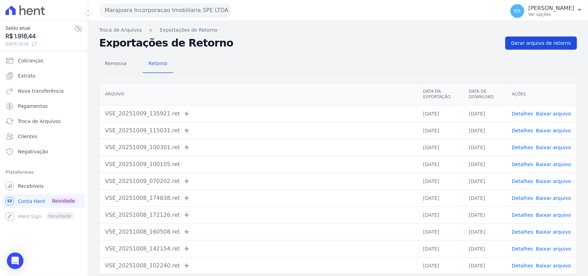
click at [552, 44] on span "Gerar arquivo de retorno" at bounding box center [542, 43] width 60 height 7
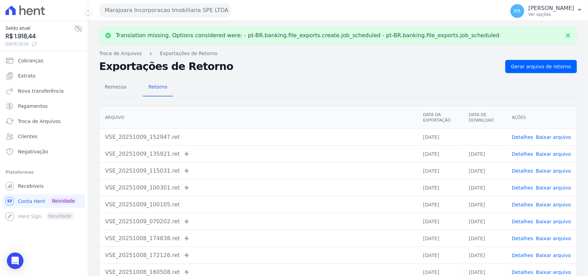
click at [554, 135] on link "Baixar arquivo" at bounding box center [553, 137] width 35 height 6
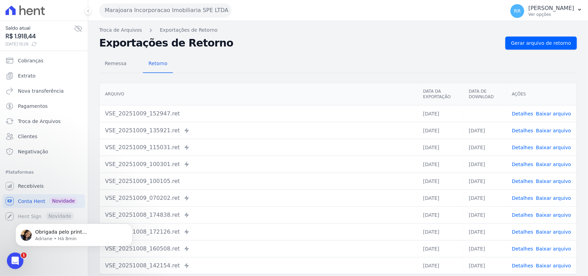
click at [122, 9] on button "Marajoara Incorporacao Imobiliaria SPE LTDA" at bounding box center [165, 10] width 132 height 14
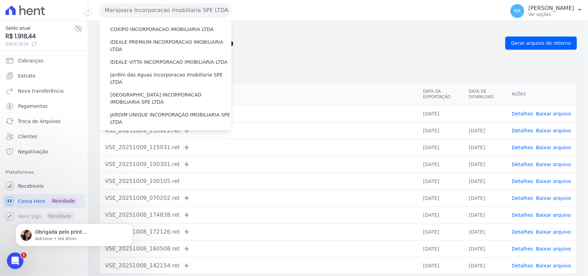
scroll to position [115, 0]
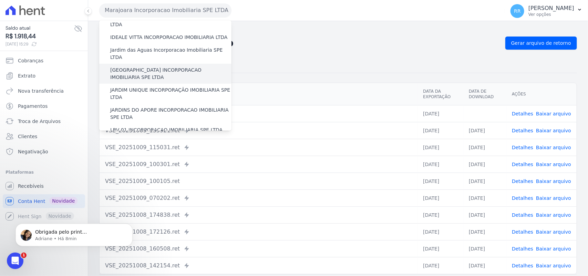
click at [154, 67] on label "[GEOGRAPHIC_DATA] INCORPORACAO IMOBILIARIA SPE LTDA" at bounding box center [170, 74] width 121 height 14
click at [0, 0] on input "[GEOGRAPHIC_DATA] INCORPORACAO IMOBILIARIA SPE LTDA" at bounding box center [0, 0] width 0 height 0
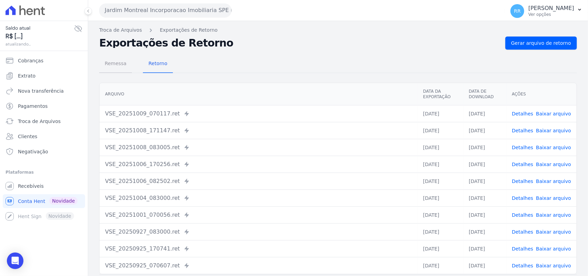
click at [115, 61] on span "Remessa" at bounding box center [116, 64] width 30 height 14
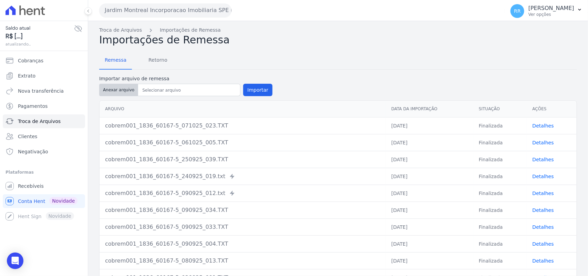
click at [126, 90] on button "Anexar arquivo" at bounding box center [118, 90] width 39 height 12
type input "cobrem001_1836_60167-5_081025_026.TXT"
click at [246, 91] on button "Importar" at bounding box center [257, 90] width 29 height 12
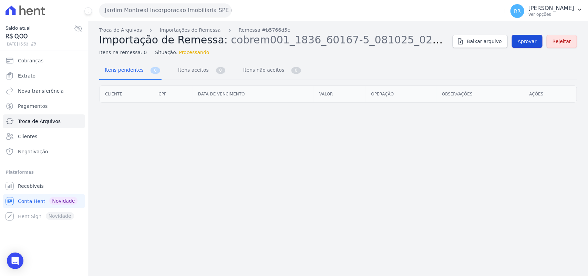
click at [519, 46] on link "Aprovar" at bounding box center [527, 41] width 31 height 13
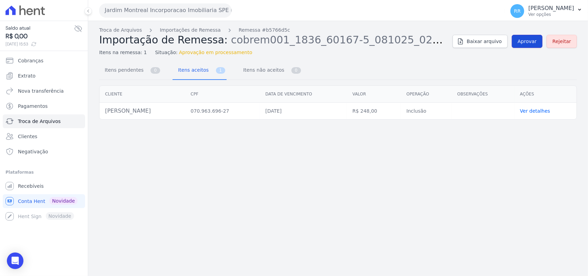
click at [532, 42] on span "Aprovar" at bounding box center [527, 41] width 19 height 7
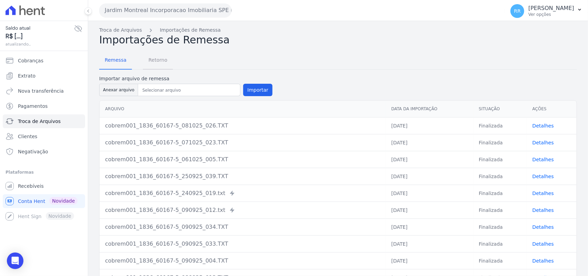
click at [162, 67] on span "Retorno" at bounding box center [157, 60] width 27 height 14
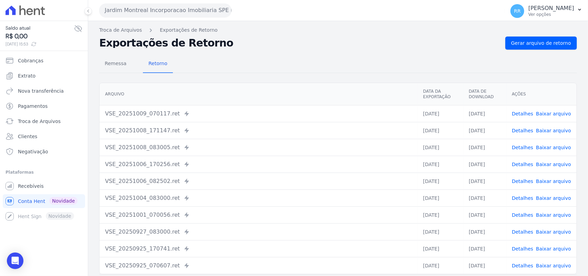
click at [519, 36] on div "Troca de Arquivos Exportações de Retorno Exportações de Retorno Gerar arquivo d…" at bounding box center [338, 162] width 500 height 283
click at [522, 37] on link "Gerar arquivo de retorno" at bounding box center [542, 43] width 72 height 13
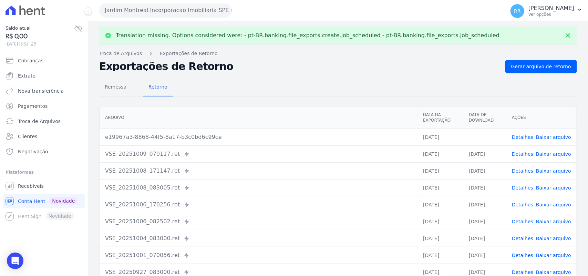
click at [563, 137] on link "Baixar arquivo" at bounding box center [553, 137] width 35 height 6
click at [237, 90] on div "Remessa Retorno" at bounding box center [338, 88] width 478 height 18
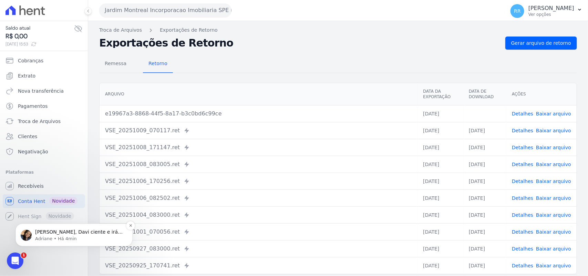
click at [76, 239] on p "Adriane • Há 4min" at bounding box center [79, 238] width 89 height 6
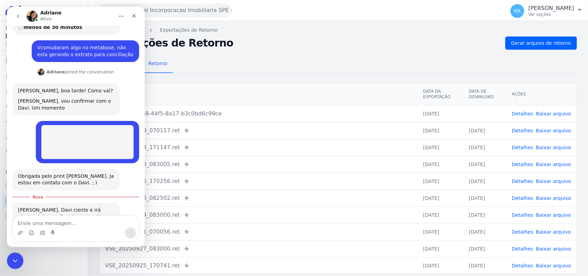
scroll to position [81, 0]
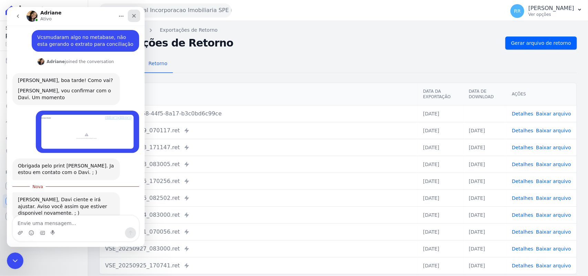
click at [137, 17] on div "Fechar" at bounding box center [134, 16] width 12 height 12
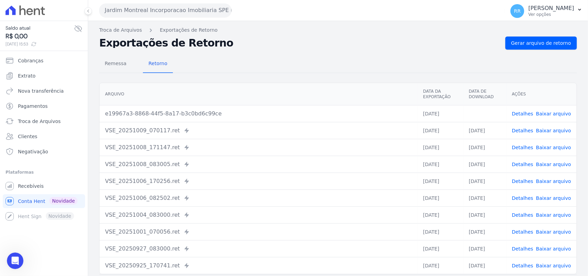
scroll to position [70, 0]
click at [279, 55] on div "Remessa Retorno" at bounding box center [338, 64] width 478 height 18
click at [141, 16] on button "Jardim Montreal Incorporacao Imobiliaria SPE LTDA" at bounding box center [165, 10] width 132 height 14
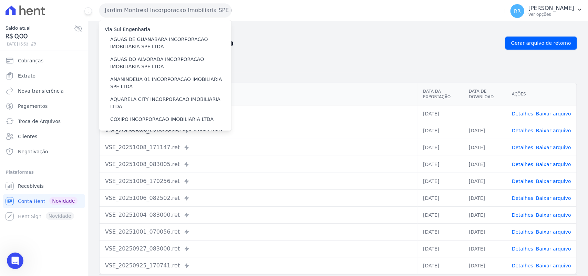
click at [140, 31] on label "Via Sul Engenharia" at bounding box center [128, 30] width 46 height 6
click at [127, 45] on label "AGUAS DE GUANABARA INCORPORACAO IMOBILIARIA SPE LTDA" at bounding box center [170, 43] width 121 height 14
click at [0, 0] on input "AGUAS DE GUANABARA INCORPORACAO IMOBILIARIA SPE LTDA" at bounding box center [0, 0] width 0 height 0
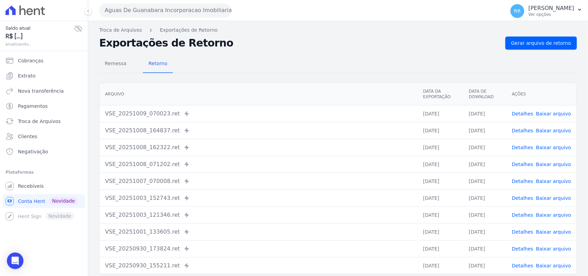
click at [531, 50] on div "Remessa Retorno [GEOGRAPHIC_DATA] Data da Exportação Data de Download Ações VSE…" at bounding box center [338, 174] width 478 height 249
click at [534, 45] on span "Gerar arquivo de retorno" at bounding box center [542, 43] width 60 height 7
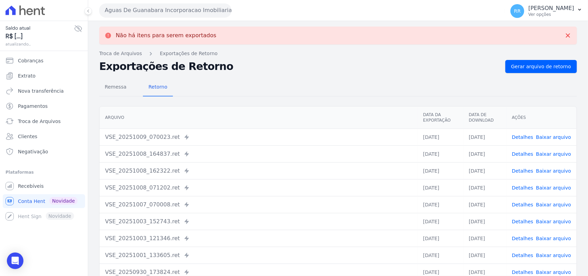
click at [143, 13] on button "Aguas De Guanabara Incorporacao Imobiliaria SPE LTDA" at bounding box center [165, 10] width 132 height 14
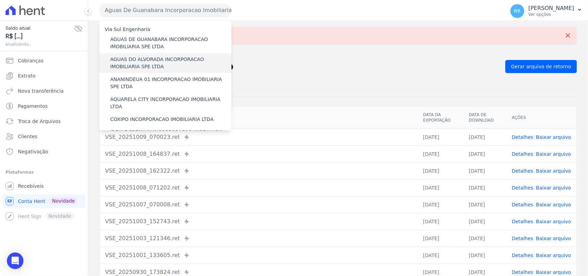
click at [129, 61] on label "AGUAS DO ALVORADA INCORPORACAO IMOBILIARIA SPE LTDA" at bounding box center [170, 63] width 121 height 14
click at [0, 0] on input "AGUAS DO ALVORADA INCORPORACAO IMOBILIARIA SPE LTDA" at bounding box center [0, 0] width 0 height 0
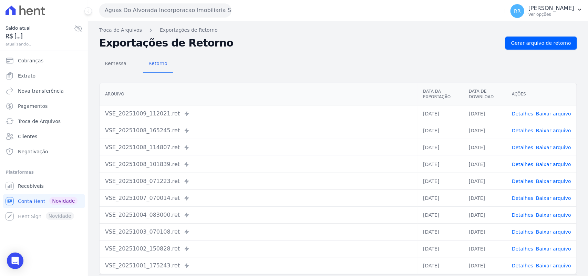
click at [542, 58] on div "Remessa Retorno" at bounding box center [338, 64] width 478 height 18
click at [545, 47] on link "Gerar arquivo de retorno" at bounding box center [542, 43] width 72 height 13
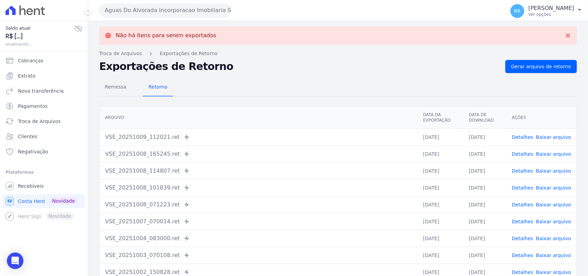
click at [141, 13] on button "Aguas Do Alvorada Incorporacao Imobiliaria SPE LTDA" at bounding box center [165, 10] width 132 height 14
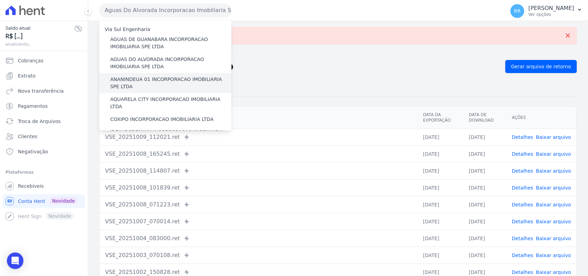
click at [140, 82] on label "ANANINDEUA 01 INCORPORACAO IMOBILIARIA SPE LTDA" at bounding box center [170, 83] width 121 height 14
click at [0, 0] on input "ANANINDEUA 01 INCORPORACAO IMOBILIARIA SPE LTDA" at bounding box center [0, 0] width 0 height 0
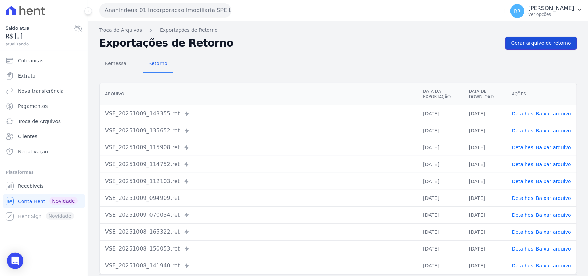
click at [538, 43] on span "Gerar arquivo de retorno" at bounding box center [542, 43] width 60 height 7
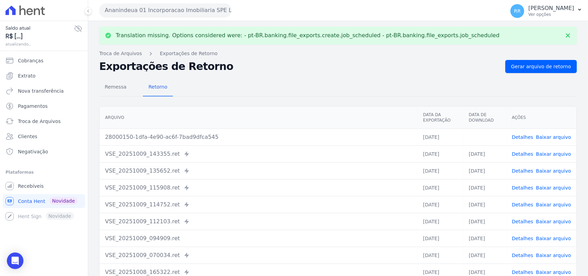
click at [550, 135] on link "Baixar arquivo" at bounding box center [553, 137] width 35 height 6
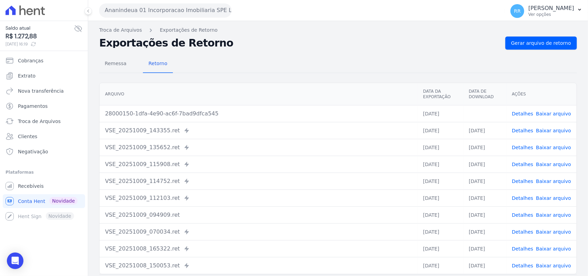
click at [425, 32] on nav "Troca de Arquivos Exportações de Retorno" at bounding box center [338, 30] width 478 height 7
click at [139, 5] on button "Ananindeua 01 Incorporacao Imobiliaria SPE LTDA" at bounding box center [165, 10] width 132 height 14
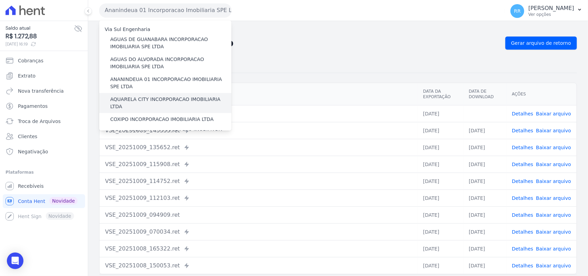
click at [128, 94] on div "AQUARELA CITY INCORPORACAO IMOBILIARIA LTDA" at bounding box center [165, 103] width 132 height 20
click at [123, 97] on label "AQUARELA CITY INCORPORACAO IMOBILIARIA LTDA" at bounding box center [170, 103] width 121 height 14
click at [0, 0] on input "AQUARELA CITY INCORPORACAO IMOBILIARIA LTDA" at bounding box center [0, 0] width 0 height 0
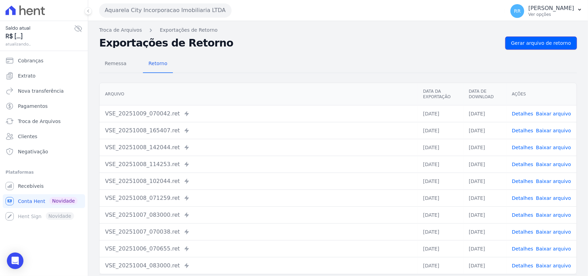
click at [540, 37] on link "Gerar arquivo de retorno" at bounding box center [542, 43] width 72 height 13
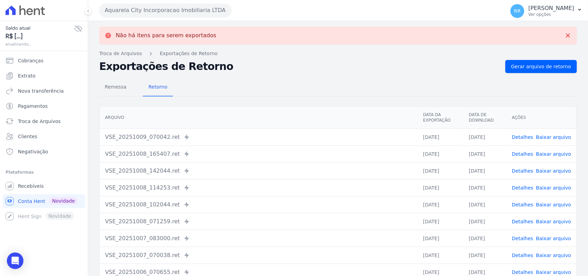
click at [173, 21] on div "Não há itens para serem exportados Troca de [GEOGRAPHIC_DATA] Exportações de Re…" at bounding box center [338, 174] width 500 height 307
click at [175, 14] on button "Aquarela City Incorporacao Imobiliaria LTDA" at bounding box center [165, 10] width 132 height 14
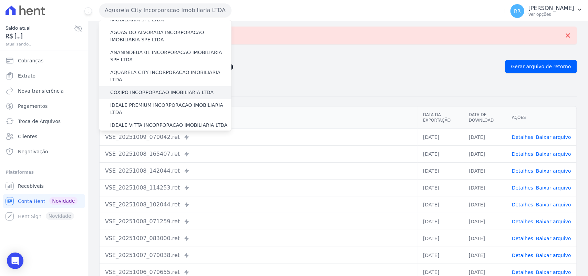
scroll to position [29, 0]
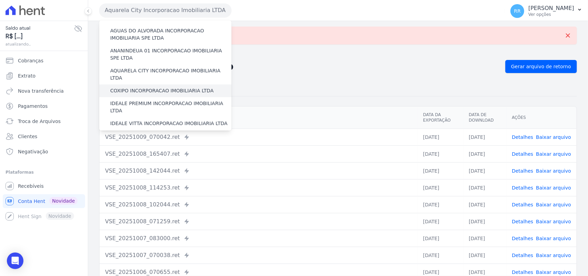
click at [152, 87] on label "COXIPO INCORPORACAO IMOBILIARIA LTDA" at bounding box center [161, 90] width 103 height 7
click at [0, 0] on input "COXIPO INCORPORACAO IMOBILIARIA LTDA" at bounding box center [0, 0] width 0 height 0
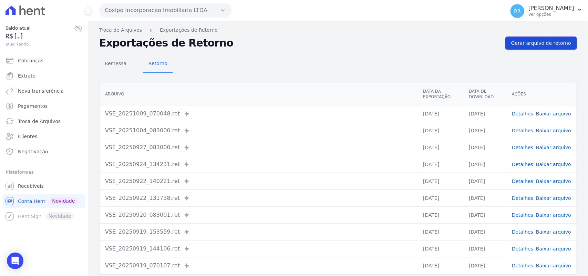
click at [537, 46] on span "Gerar arquivo de retorno" at bounding box center [542, 43] width 60 height 7
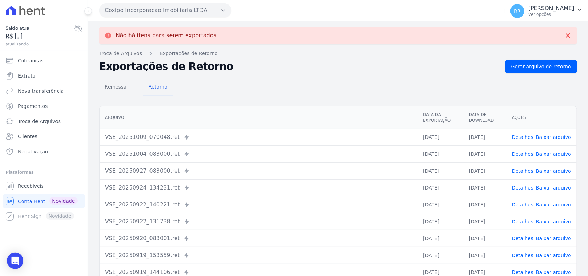
click at [150, 14] on button "Coxipo Incorporacao Imobiliaria LTDA" at bounding box center [165, 10] width 132 height 14
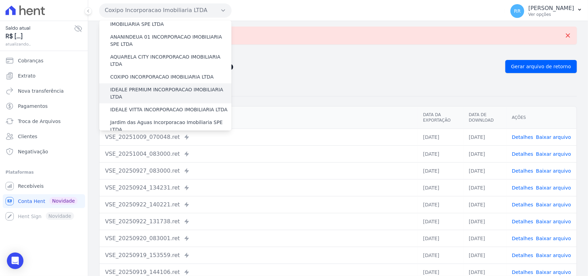
scroll to position [43, 0]
click at [144, 85] on label "IDEALE PREMIUM INCORPORACAO IMOBILIARIA LTDA" at bounding box center [170, 92] width 121 height 14
click at [0, 0] on input "IDEALE PREMIUM INCORPORACAO IMOBILIARIA LTDA" at bounding box center [0, 0] width 0 height 0
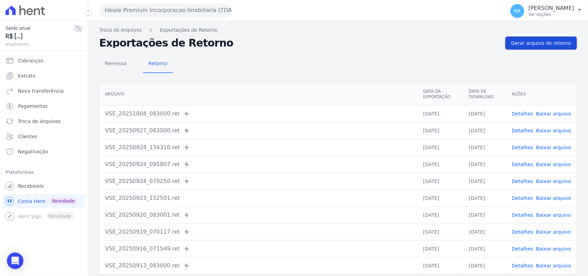
click at [536, 41] on span "Gerar arquivo de retorno" at bounding box center [542, 43] width 60 height 7
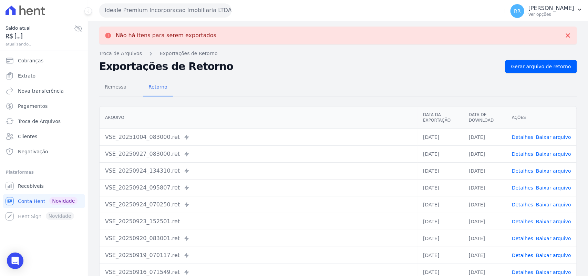
click at [183, 19] on div "Ideale Premium Incorporacao Imobiliaria LTDA Via Sul Engenharia AGUAS DE [GEOGR…" at bounding box center [300, 10] width 403 height 21
click at [182, 9] on button "Ideale Premium Incorporacao Imobiliaria LTDA" at bounding box center [165, 10] width 132 height 14
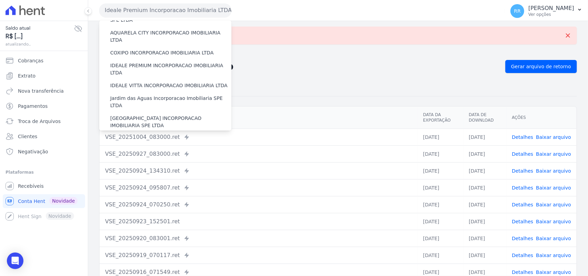
scroll to position [72, 0]
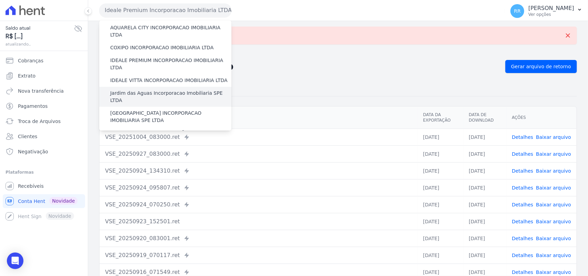
click at [128, 90] on label "Jardim das Aguas Incorporacao Imobiliaria SPE LTDA" at bounding box center [170, 97] width 121 height 14
click at [0, 0] on input "Jardim das Aguas Incorporacao Imobiliaria SPE LTDA" at bounding box center [0, 0] width 0 height 0
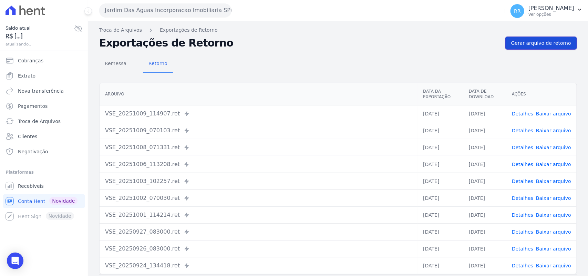
click at [528, 45] on span "Gerar arquivo de retorno" at bounding box center [542, 43] width 60 height 7
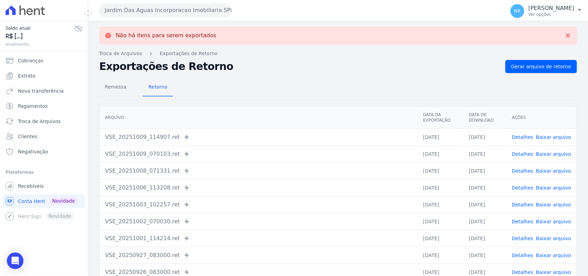
click at [155, 9] on button "Jardim Das Aguas Incorporacao Imobiliaria SPE LTDA" at bounding box center [165, 10] width 132 height 14
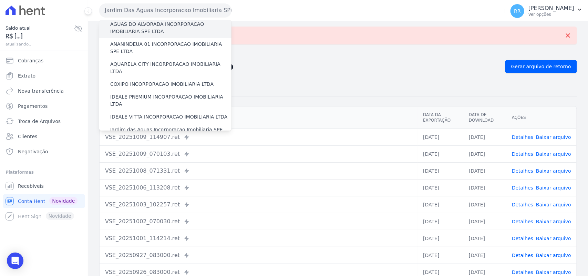
scroll to position [86, 0]
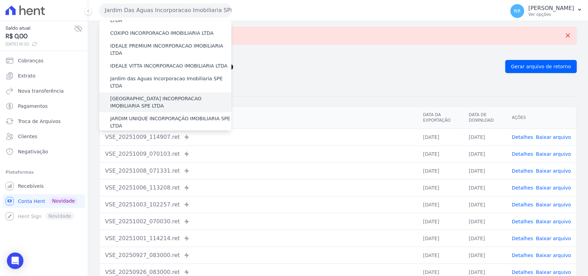
click at [138, 95] on label "[GEOGRAPHIC_DATA] INCORPORACAO IMOBILIARIA SPE LTDA" at bounding box center [170, 102] width 121 height 14
click at [0, 0] on input "[GEOGRAPHIC_DATA] INCORPORACAO IMOBILIARIA SPE LTDA" at bounding box center [0, 0] width 0 height 0
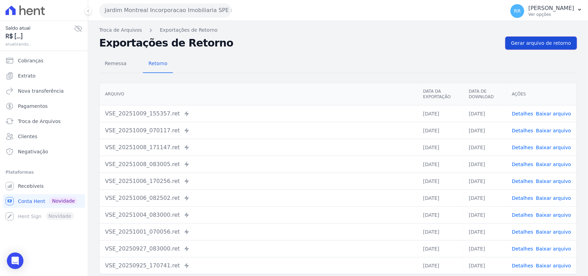
click at [533, 46] on span "Gerar arquivo de retorno" at bounding box center [542, 43] width 60 height 7
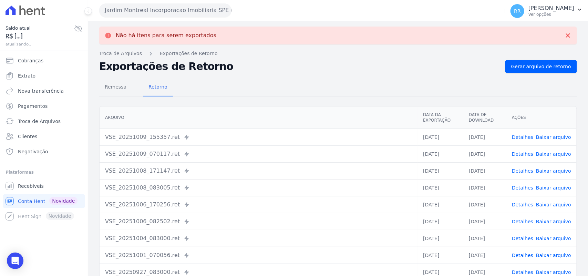
click at [138, 14] on button "Jardim Montreal Incorporacao Imobiliaria SPE LTDA" at bounding box center [165, 10] width 132 height 14
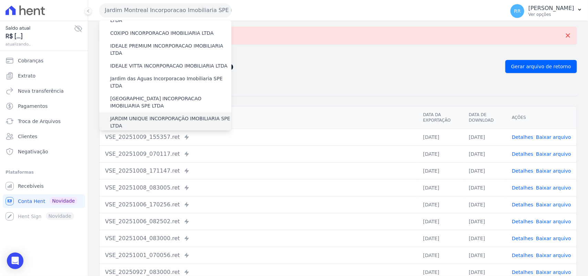
click at [134, 115] on label "JARDIM UNIQUE INCORPORAÇÃO IMOBILIARIA SPE LTDA" at bounding box center [170, 122] width 121 height 14
click at [0, 0] on input "JARDIM UNIQUE INCORPORAÇÃO IMOBILIARIA SPE LTDA" at bounding box center [0, 0] width 0 height 0
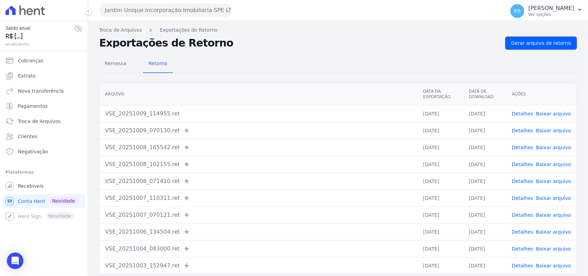
click at [544, 49] on link "Gerar arquivo de retorno" at bounding box center [542, 43] width 72 height 13
click at [549, 42] on span "Gerar arquivo de retorno" at bounding box center [542, 43] width 60 height 7
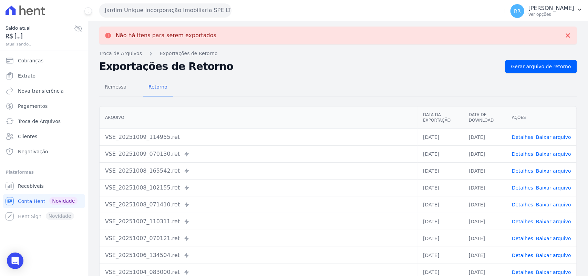
click at [143, 9] on button "Jardim Unique Incorporação Imobiliaria SPE LTDA" at bounding box center [165, 10] width 132 height 14
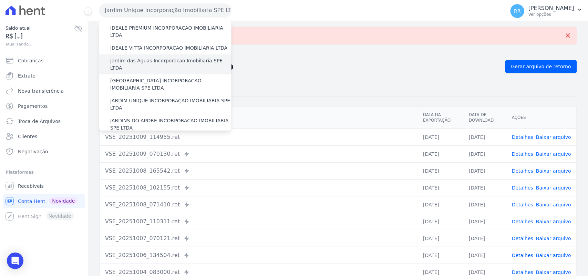
scroll to position [115, 0]
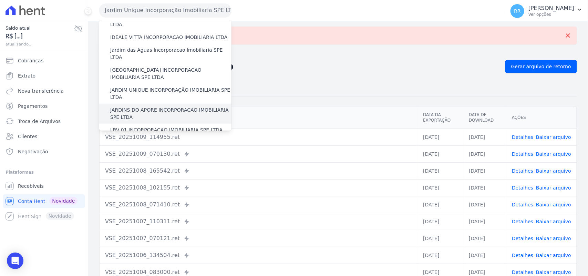
click at [138, 107] on label "JARDINS DO APORE INCORPORACAO IMOBILIARIA SPE LTDA" at bounding box center [170, 114] width 121 height 14
click at [0, 0] on input "JARDINS DO APORE INCORPORACAO IMOBILIARIA SPE LTDA" at bounding box center [0, 0] width 0 height 0
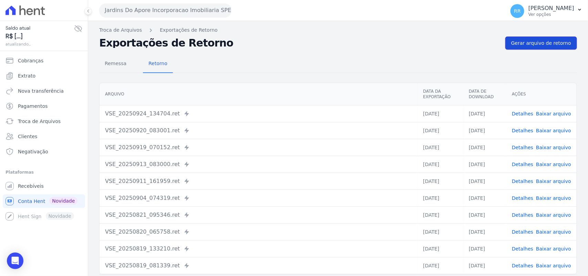
click at [514, 42] on span "Gerar arquivo de retorno" at bounding box center [542, 43] width 60 height 7
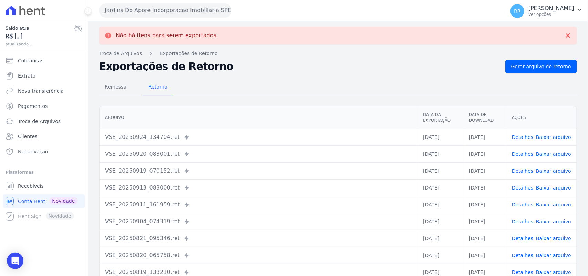
click at [151, 4] on button "Jardins Do Apore Incorporacao Imobiliaria SPE LTDA" at bounding box center [165, 10] width 132 height 14
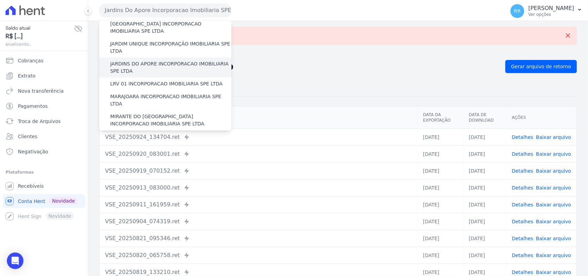
scroll to position [158, 0]
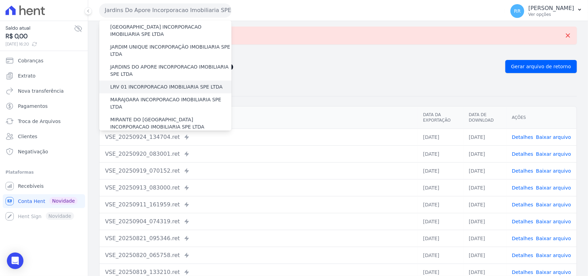
click at [137, 83] on label "LRV 01 INCORPORACAO IMOBILIARIA SPE LTDA" at bounding box center [166, 86] width 112 height 7
click at [0, 0] on input "LRV 01 INCORPORACAO IMOBILIARIA SPE LTDA" at bounding box center [0, 0] width 0 height 0
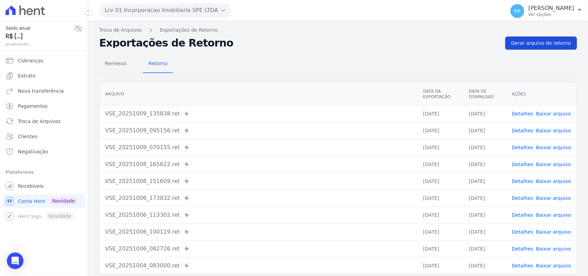
click at [522, 40] on span "Gerar arquivo de retorno" at bounding box center [542, 43] width 60 height 7
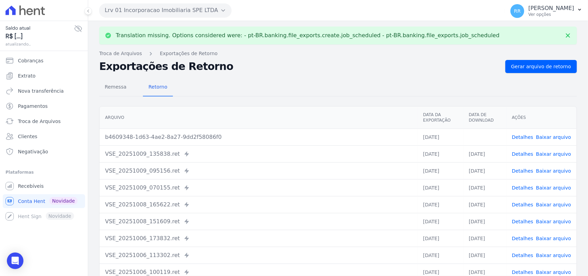
click at [550, 133] on td "Detalhes Baixar arquivo" at bounding box center [542, 137] width 70 height 17
click at [550, 137] on link "Baixar arquivo" at bounding box center [553, 137] width 35 height 6
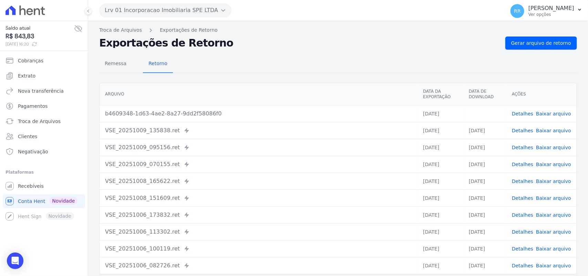
click at [229, 83] on th "Arquivo" at bounding box center [259, 94] width 318 height 22
click at [132, 9] on button "Lrv 01 Incorporacao Imobiliaria SPE LTDA" at bounding box center [165, 10] width 132 height 14
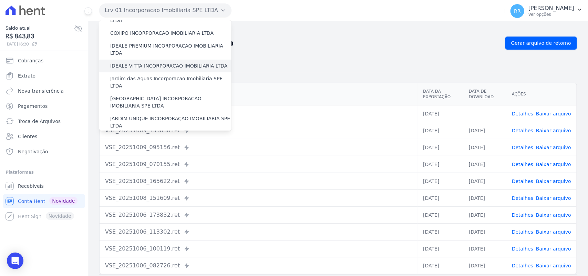
scroll to position [172, 0]
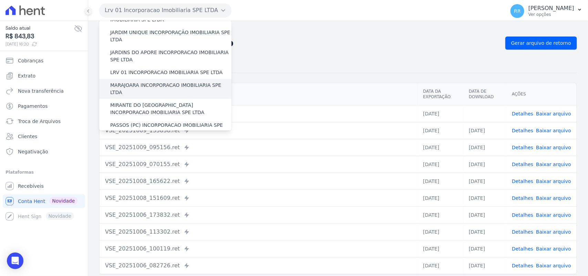
click at [120, 82] on label "MARAJOARA INCORPORACAO IMOBILIARIA SPE LTDA" at bounding box center [170, 89] width 121 height 14
click at [0, 0] on input "MARAJOARA INCORPORACAO IMOBILIARIA SPE LTDA" at bounding box center [0, 0] width 0 height 0
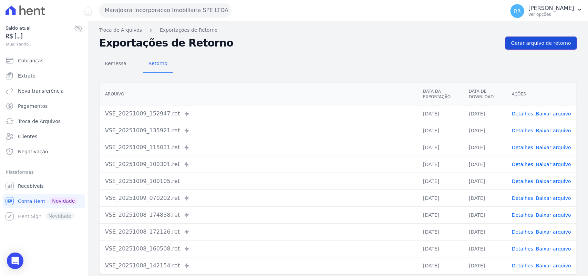
click at [548, 42] on span "Gerar arquivo de retorno" at bounding box center [542, 43] width 60 height 7
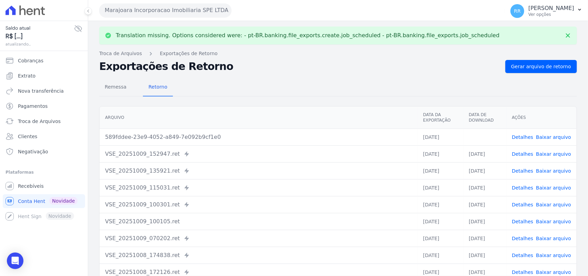
click at [161, 10] on button "Marajoara Incorporacao Imobiliaria SPE LTDA" at bounding box center [165, 10] width 132 height 14
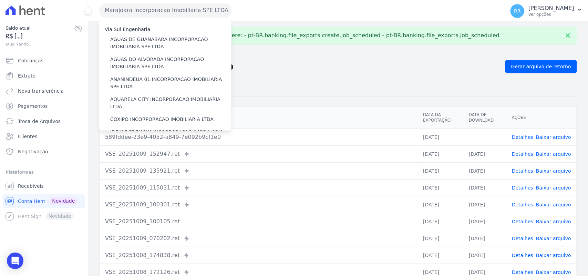
click at [554, 107] on th "Ações" at bounding box center [542, 118] width 70 height 22
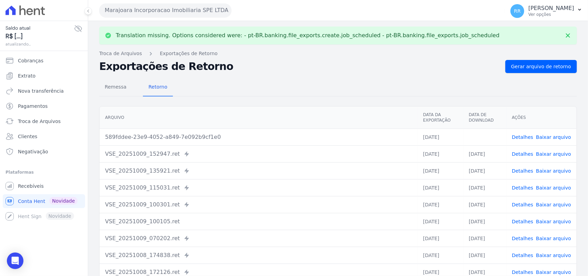
click at [549, 140] on link "Baixar arquivo" at bounding box center [553, 137] width 35 height 6
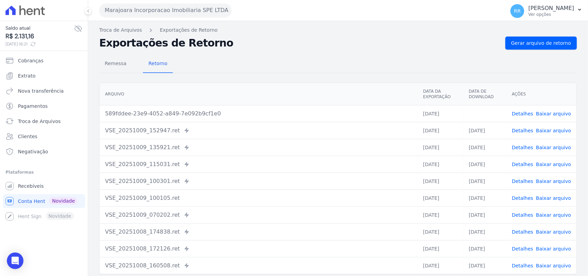
click at [262, 45] on h2 "Exportações de Retorno" at bounding box center [299, 43] width 401 height 10
click at [166, 10] on button "Marajoara Incorporacao Imobiliaria SPE LTDA" at bounding box center [165, 10] width 132 height 14
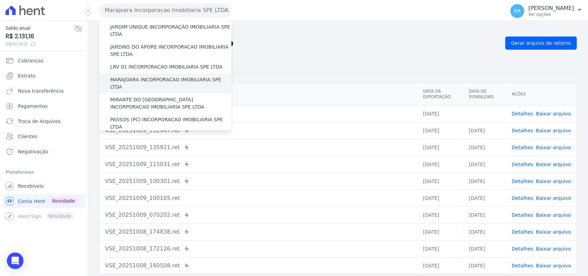
scroll to position [186, 0]
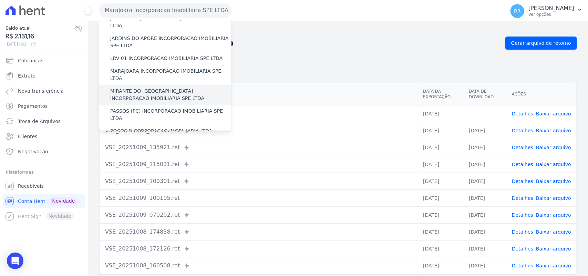
click at [129, 88] on label "MIRANTE DO [GEOGRAPHIC_DATA] INCORPORACAO IMOBILIARIA SPE LTDA" at bounding box center [170, 95] width 121 height 14
click at [0, 0] on input "MIRANTE DO [GEOGRAPHIC_DATA] INCORPORACAO IMOBILIARIA SPE LTDA" at bounding box center [0, 0] width 0 height 0
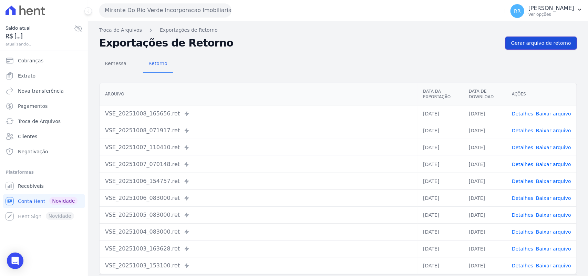
click at [530, 39] on link "Gerar arquivo de retorno" at bounding box center [542, 43] width 72 height 13
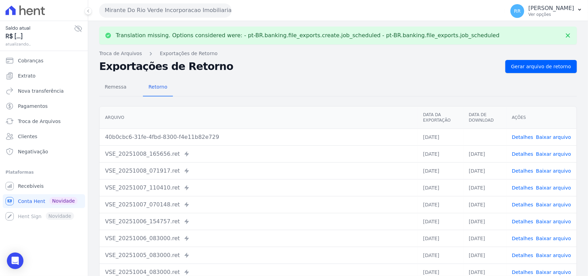
click at [550, 137] on link "Baixar arquivo" at bounding box center [553, 137] width 35 height 6
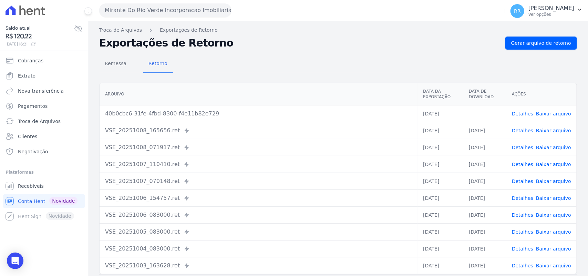
click at [243, 71] on div "Remessa Retorno" at bounding box center [338, 64] width 478 height 18
click at [138, 12] on button "Mirante Do Rio Verde Incorporacao Imobiliaria SPE LTDA" at bounding box center [165, 10] width 132 height 14
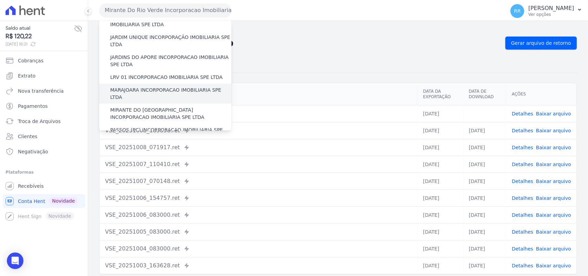
scroll to position [172, 0]
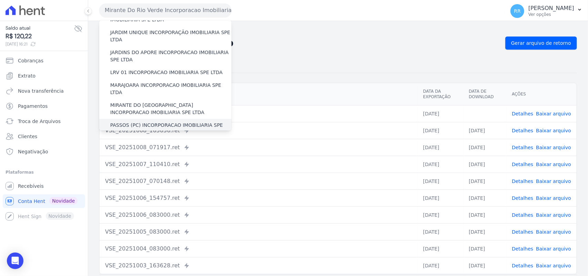
click at [135, 119] on div "PASSOS (PC) INCORPORACAO IMOBILIARIA SPE LTDA" at bounding box center [165, 129] width 132 height 20
click at [133, 122] on label "PASSOS (PC) INCORPORACAO IMOBILIARIA SPE LTDA" at bounding box center [170, 129] width 121 height 14
click at [0, 0] on input "PASSOS (PC) INCORPORACAO IMOBILIARIA SPE LTDA" at bounding box center [0, 0] width 0 height 0
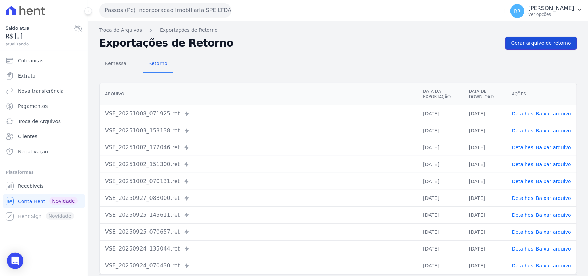
click at [519, 40] on span "Gerar arquivo de retorno" at bounding box center [542, 43] width 60 height 7
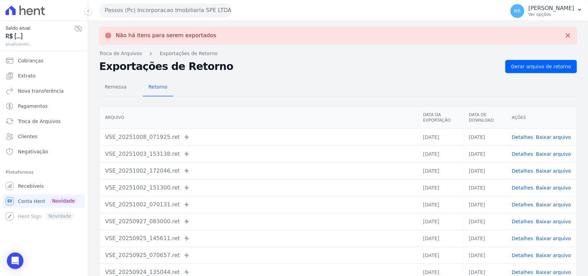
click at [149, 7] on button "Passos (Pc) Incorporacao Imobiliaria SPE LTDA" at bounding box center [165, 10] width 132 height 14
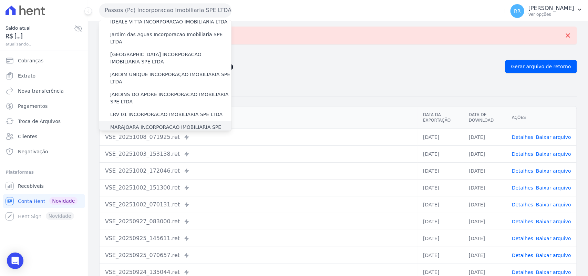
scroll to position [215, 0]
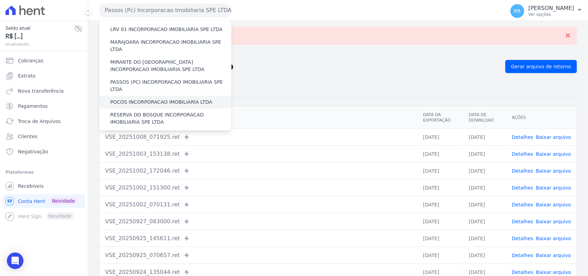
click at [145, 96] on div "POCOS INCORPORACAO IMOBILIARIA LTDA" at bounding box center [165, 102] width 132 height 13
click at [143, 96] on div "POCOS INCORPORACAO IMOBILIARIA LTDA" at bounding box center [165, 102] width 132 height 13
click at [141, 99] on label "POCOS INCORPORACAO IMOBILIARIA LTDA" at bounding box center [161, 102] width 102 height 7
click at [0, 0] on input "POCOS INCORPORACAO IMOBILIARIA LTDA" at bounding box center [0, 0] width 0 height 0
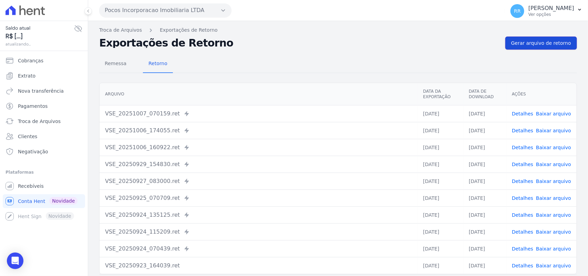
click at [538, 48] on link "Gerar arquivo de retorno" at bounding box center [542, 43] width 72 height 13
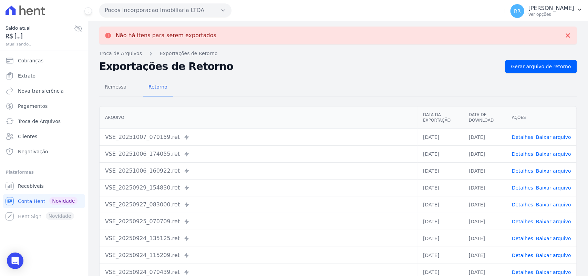
drag, startPoint x: 159, startPoint y: 17, endPoint x: 151, endPoint y: 6, distance: 13.0
click at [151, 6] on button "Pocos Incorporacao Imobiliaria LTDA" at bounding box center [165, 10] width 132 height 14
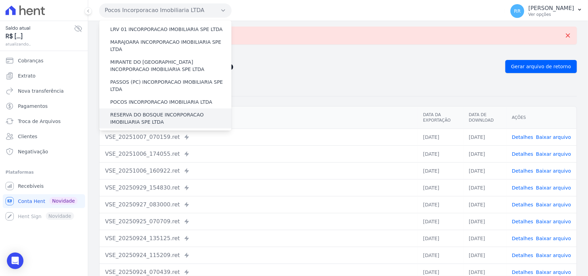
click at [120, 111] on label "RESERVA DO BOSQUE INCORPORACAO IMOBILIARIA SPE LTDA" at bounding box center [170, 118] width 121 height 14
click at [0, 0] on input "RESERVA DO BOSQUE INCORPORACAO IMOBILIARIA SPE LTDA" at bounding box center [0, 0] width 0 height 0
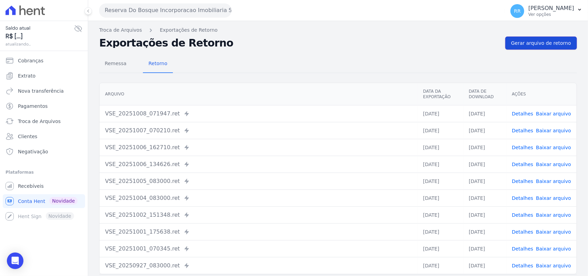
click at [534, 45] on span "Gerar arquivo de retorno" at bounding box center [542, 43] width 60 height 7
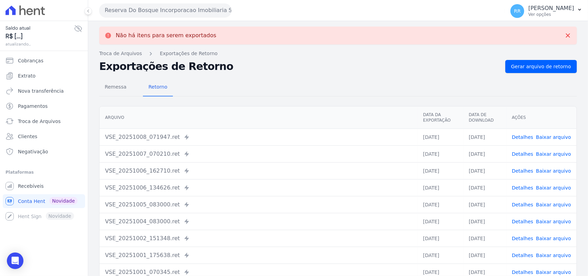
click at [226, 17] on div "Reserva Do Bosque Incorporacao Imobiliaria SPE LTDA Via Sul Engenharia AGUAS DE…" at bounding box center [300, 10] width 403 height 21
click at [220, 14] on button "Reserva Do Bosque Incorporacao Imobiliaria SPE LTDA" at bounding box center [165, 10] width 132 height 14
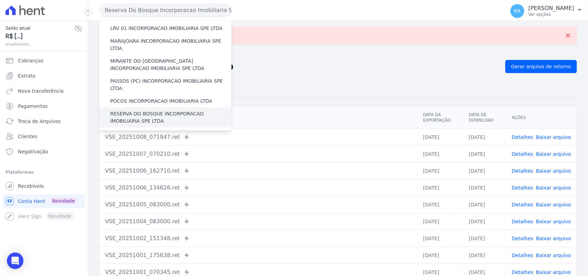
scroll to position [230, 0]
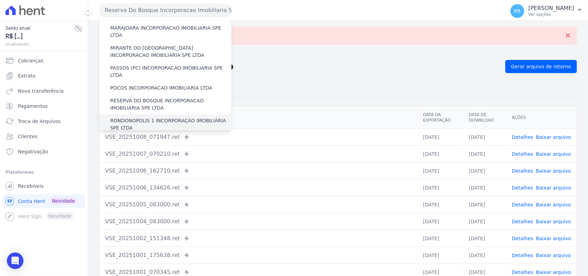
click at [125, 117] on label "RONDONOPOLIS 1 INCORPORAÇÃO IMOBILIÁRIA SPE LTDA" at bounding box center [170, 124] width 121 height 14
click at [0, 0] on input "RONDONOPOLIS 1 INCORPORAÇÃO IMOBILIÁRIA SPE LTDA" at bounding box center [0, 0] width 0 height 0
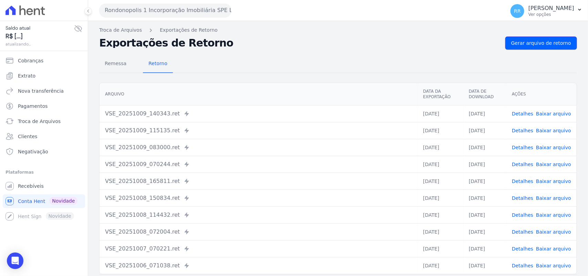
click at [543, 49] on link "Gerar arquivo de retorno" at bounding box center [542, 43] width 72 height 13
click at [543, 48] on link "Gerar arquivo de retorno" at bounding box center [542, 43] width 72 height 13
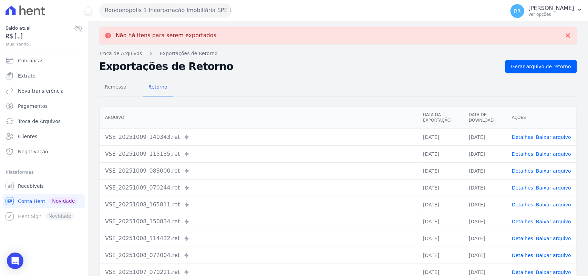
click at [184, 10] on button "Rondonopolis 1 Incorporação Imobiliária SPE LTDA" at bounding box center [165, 10] width 132 height 14
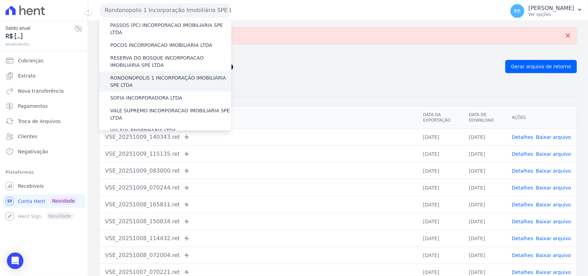
scroll to position [272, 0]
click at [130, 72] on div "RONDONOPOLIS 1 INCORPORAÇÃO IMOBILIÁRIA SPE LTDA" at bounding box center [165, 82] width 132 height 20
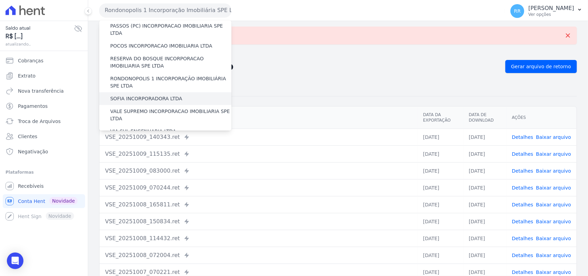
click at [123, 95] on label "SOFIA INCORPORADORA LTDA" at bounding box center [146, 98] width 72 height 7
click at [0, 0] on input "SOFIA INCORPORADORA LTDA" at bounding box center [0, 0] width 0 height 0
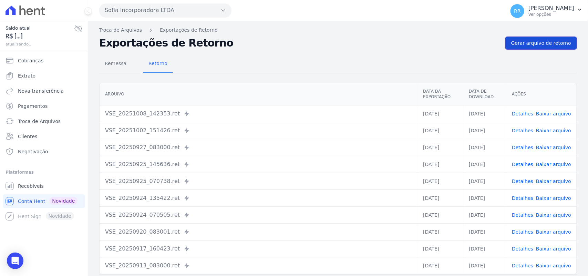
click at [545, 43] on span "Gerar arquivo de retorno" at bounding box center [542, 43] width 60 height 7
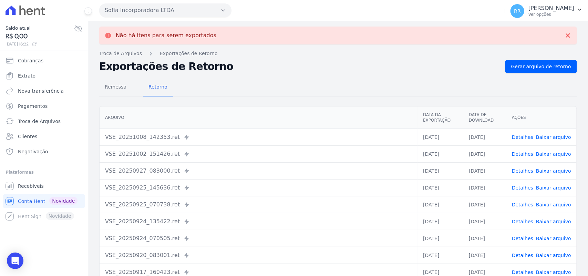
click at [138, 6] on button "Sofia Incorporadora LTDA" at bounding box center [165, 10] width 132 height 14
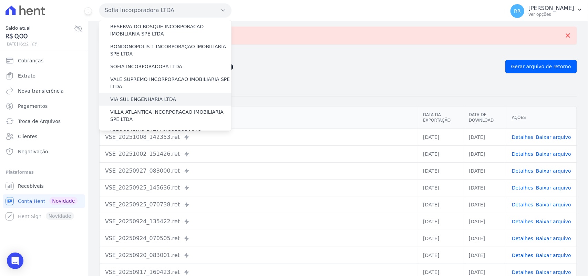
scroll to position [301, 0]
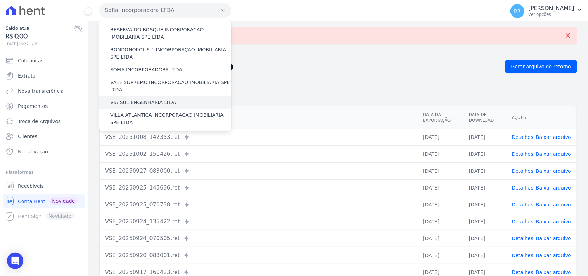
click at [147, 79] on label "VALE SUPREMO INCORPORACAO IMOBILIARIA SPE LTDA" at bounding box center [170, 86] width 121 height 14
click at [0, 0] on input "VALE SUPREMO INCORPORACAO IMOBILIARIA SPE LTDA" at bounding box center [0, 0] width 0 height 0
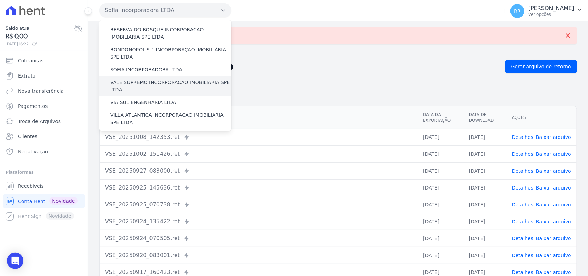
click at [150, 79] on label "VALE SUPREMO INCORPORACAO IMOBILIARIA SPE LTDA" at bounding box center [170, 86] width 121 height 14
click at [0, 0] on input "VALE SUPREMO INCORPORACAO IMOBILIARIA SPE LTDA" at bounding box center [0, 0] width 0 height 0
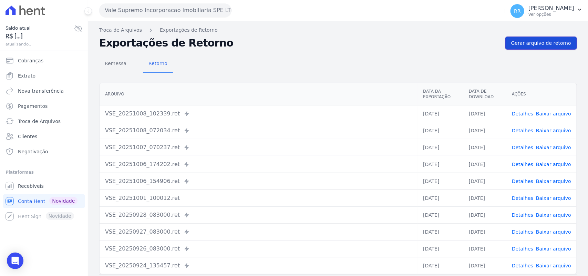
click at [509, 40] on link "Gerar arquivo de retorno" at bounding box center [542, 43] width 72 height 13
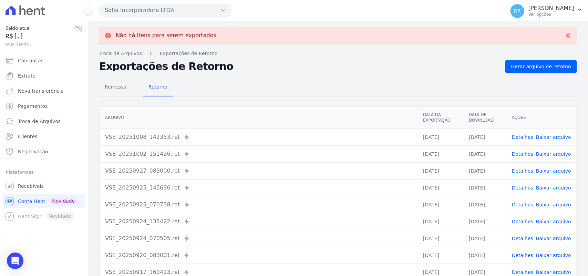
click at [159, 12] on button "Sofia Incorporadora LTDA" at bounding box center [165, 10] width 132 height 14
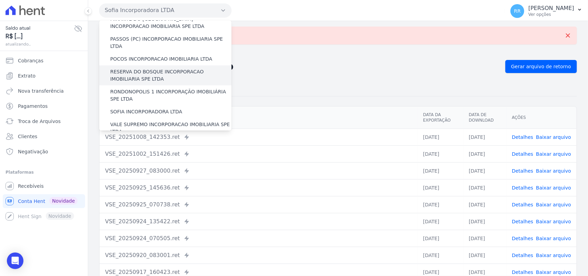
scroll to position [287, 0]
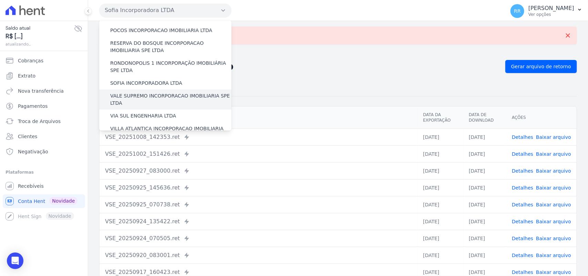
click at [142, 92] on label "VALE SUPREMO INCORPORACAO IMOBILIARIA SPE LTDA" at bounding box center [170, 99] width 121 height 14
click at [0, 0] on input "VALE SUPREMO INCORPORACAO IMOBILIARIA SPE LTDA" at bounding box center [0, 0] width 0 height 0
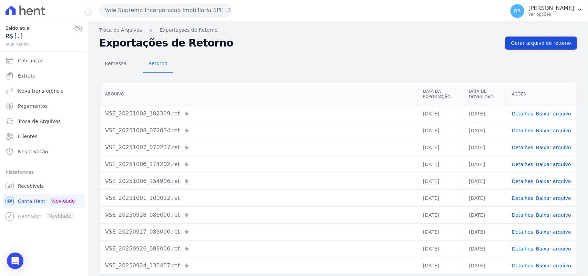
click at [522, 42] on span "Gerar arquivo de retorno" at bounding box center [542, 43] width 60 height 7
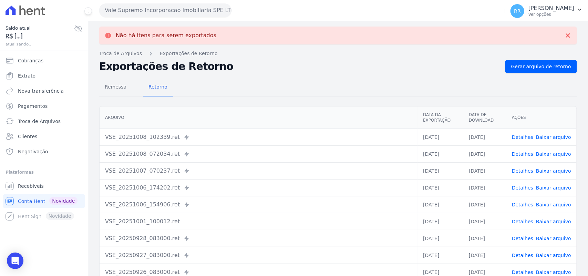
drag, startPoint x: 95, startPoint y: 3, endPoint x: 122, endPoint y: 6, distance: 27.4
click at [122, 6] on button "Vale Supremo Incorporacao Imobiliaria SPE LTDA" at bounding box center [165, 10] width 132 height 14
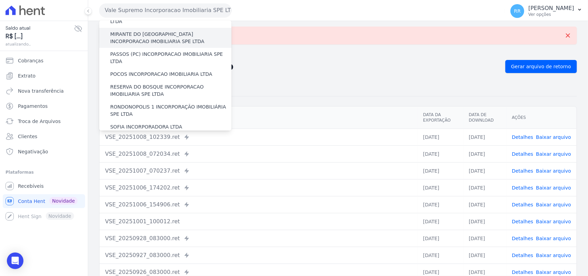
scroll to position [315, 0]
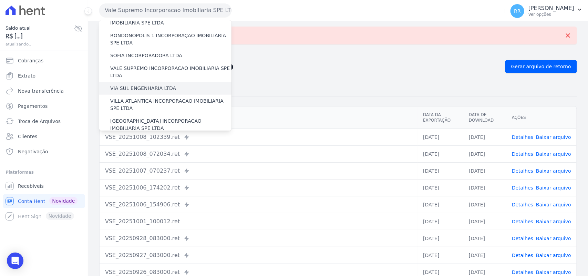
click at [126, 85] on label "VIA SUL ENGENHARIA LTDA" at bounding box center [143, 88] width 66 height 7
click at [0, 0] on input "VIA SUL ENGENHARIA LTDA" at bounding box center [0, 0] width 0 height 0
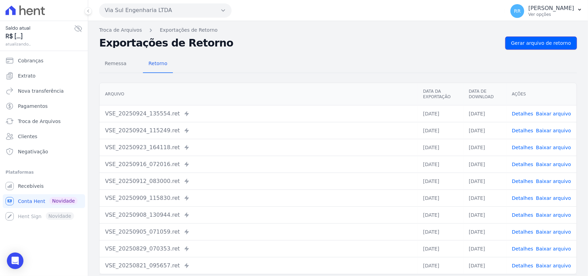
click at [543, 42] on span "Gerar arquivo de retorno" at bounding box center [542, 43] width 60 height 7
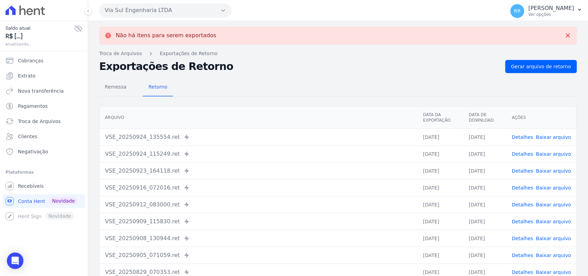
click at [150, 9] on button "Via Sul Engenharia LTDA" at bounding box center [165, 10] width 132 height 14
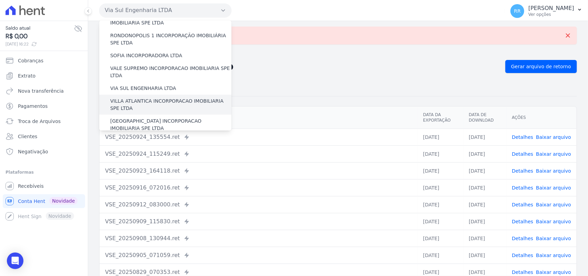
click at [131, 98] on label "VILLA ATLANTICA INCORPORACAO IMOBILIARIA SPE LTDA" at bounding box center [170, 105] width 121 height 14
click at [0, 0] on input "VILLA ATLANTICA INCORPORACAO IMOBILIARIA SPE LTDA" at bounding box center [0, 0] width 0 height 0
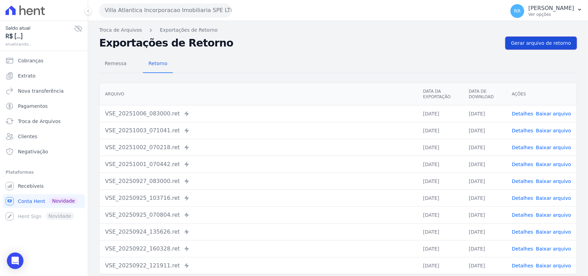
click at [538, 38] on link "Gerar arquivo de retorno" at bounding box center [542, 43] width 72 height 13
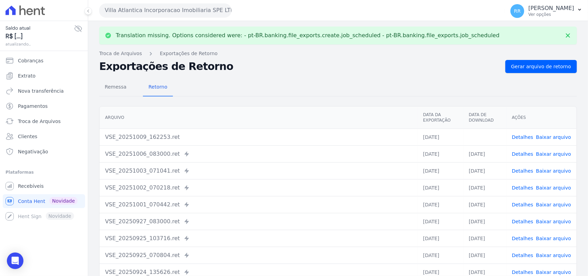
click at [138, 13] on button "Villa Atlantica Incorporacao Imobiliaria SPE LTDA" at bounding box center [165, 10] width 132 height 14
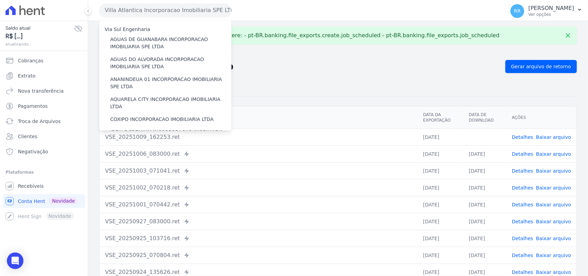
click at [410, 73] on div "Remessa Retorno [GEOGRAPHIC_DATA] Data da Exportação Data de Download Ações VSE…" at bounding box center [338, 197] width 478 height 249
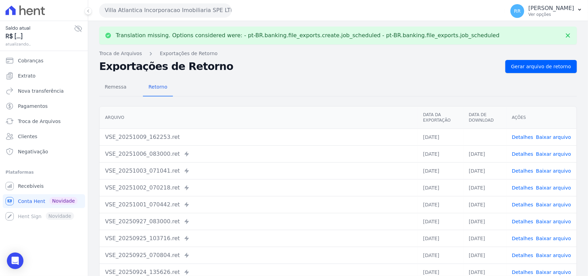
click at [542, 135] on link "Baixar arquivo" at bounding box center [553, 137] width 35 height 6
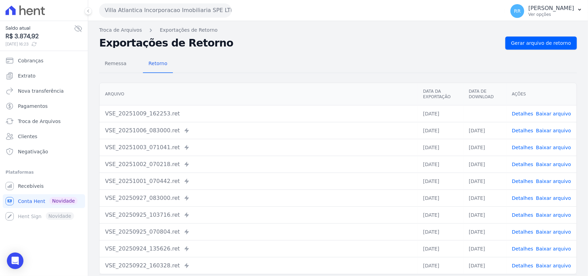
click at [344, 52] on div "Remessa Retorno [GEOGRAPHIC_DATA] Data da Exportação Data de Download Ações VSE…" at bounding box center [338, 174] width 478 height 249
click at [184, 14] on button "Villa Atlantica Incorporacao Imobiliaria SPE LTDA" at bounding box center [165, 10] width 132 height 14
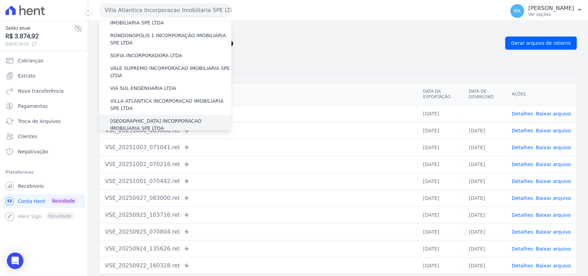
click at [142, 118] on label "[GEOGRAPHIC_DATA] INCORPORACAO IMOBILIARIA SPE LTDA" at bounding box center [170, 125] width 121 height 14
click at [0, 0] on input "[GEOGRAPHIC_DATA] INCORPORACAO IMOBILIARIA SPE LTDA" at bounding box center [0, 0] width 0 height 0
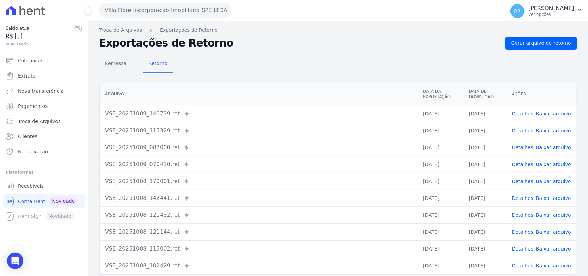
click at [552, 35] on div "Troca de Arquivos Exportações de Retorno Exportações de Retorno Gerar arquivo d…" at bounding box center [338, 162] width 500 height 283
click at [549, 40] on span "Gerar arquivo de retorno" at bounding box center [542, 43] width 60 height 7
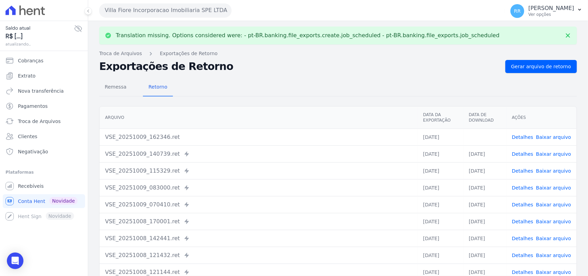
click at [548, 135] on link "Baixar arquivo" at bounding box center [553, 137] width 35 height 6
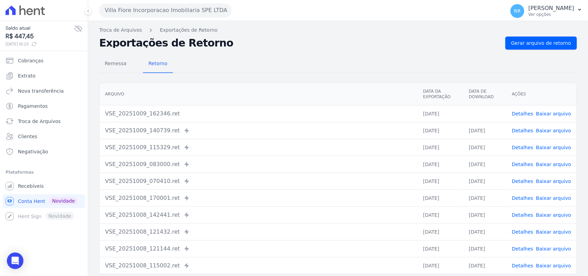
click at [344, 76] on div "Remessa Retorno [GEOGRAPHIC_DATA] Data da Exportação Data de Download Ações VSE…" at bounding box center [338, 174] width 478 height 249
click at [151, 8] on button "Villa Fiore Incorporacao Imobiliaria SPE LTDA" at bounding box center [165, 10] width 132 height 14
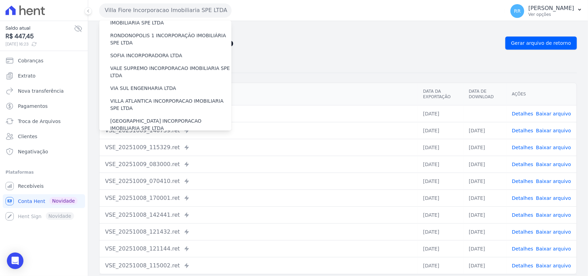
click at [133, 138] on label "VILLA TROPICAL INCORPORAÇÃO IMOBILIÁRIA SPE LTDA" at bounding box center [170, 145] width 121 height 14
click at [0, 0] on input "VILLA TROPICAL INCORPORAÇÃO IMOBILIÁRIA SPE LTDA" at bounding box center [0, 0] width 0 height 0
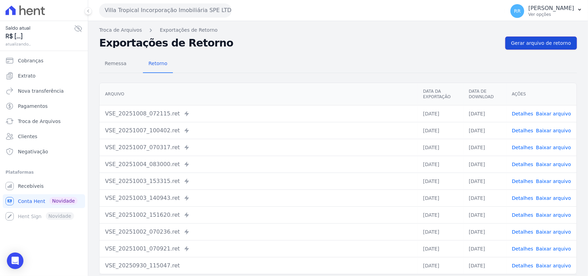
click at [537, 42] on span "Gerar arquivo de retorno" at bounding box center [542, 43] width 60 height 7
click at [375, 67] on div "Remessa Retorno" at bounding box center [338, 64] width 478 height 18
click at [146, 13] on button "Villa Tropical Incorporação Imobiliária SPE LTDA" at bounding box center [165, 10] width 132 height 14
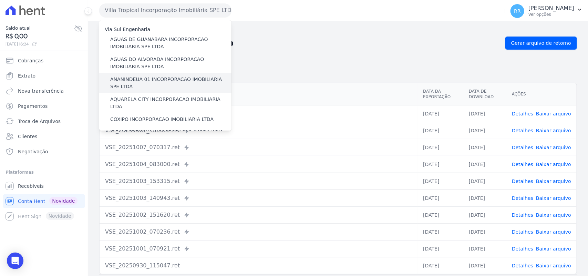
click at [133, 74] on div "ANANINDEUA 01 INCORPORACAO IMOBILIARIA SPE LTDA" at bounding box center [165, 83] width 132 height 20
click at [133, 80] on label "ANANINDEUA 01 INCORPORACAO IMOBILIARIA SPE LTDA" at bounding box center [170, 83] width 121 height 14
click at [0, 0] on input "ANANINDEUA 01 INCORPORACAO IMOBILIARIA SPE LTDA" at bounding box center [0, 0] width 0 height 0
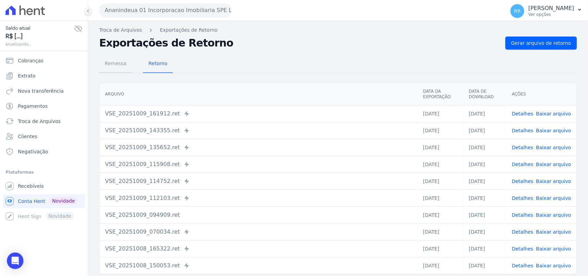
click at [114, 65] on span "Remessa" at bounding box center [116, 64] width 30 height 14
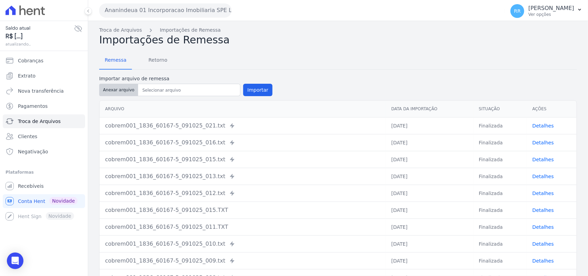
click at [119, 92] on button "Anexar arquivo" at bounding box center [118, 90] width 39 height 12
type input "cobrem001_1836_60167-5_091025_018.TXT"
click at [250, 94] on button "Importar" at bounding box center [257, 90] width 29 height 12
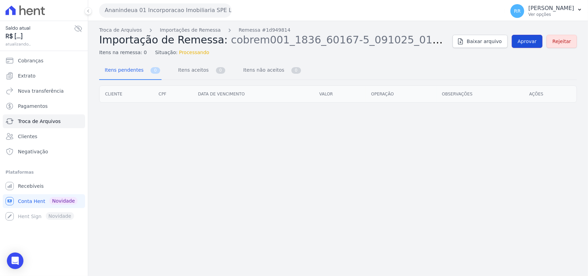
click at [528, 39] on span "Aprovar" at bounding box center [527, 41] width 19 height 7
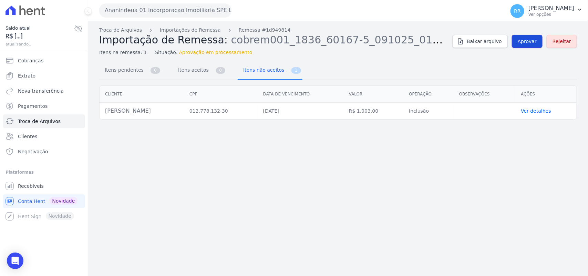
click at [535, 40] on span "Aprovar" at bounding box center [527, 41] width 19 height 7
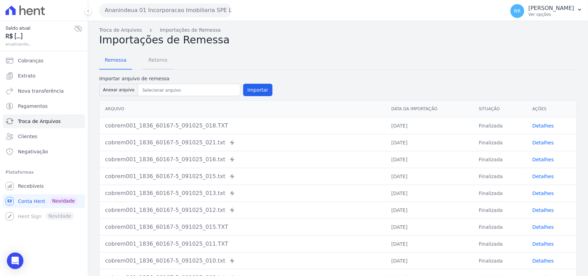
click at [155, 60] on span "Retorno" at bounding box center [157, 60] width 27 height 14
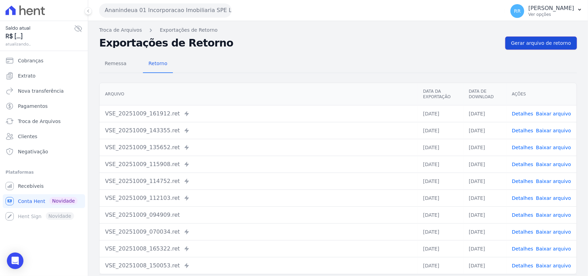
click at [542, 38] on link "Gerar arquivo de retorno" at bounding box center [542, 43] width 72 height 13
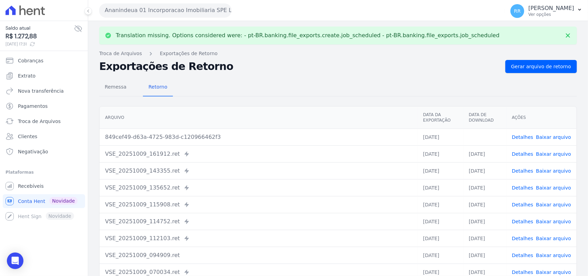
click at [559, 135] on link "Baixar arquivo" at bounding box center [553, 137] width 35 height 6
